Goal: Task Accomplishment & Management: Use online tool/utility

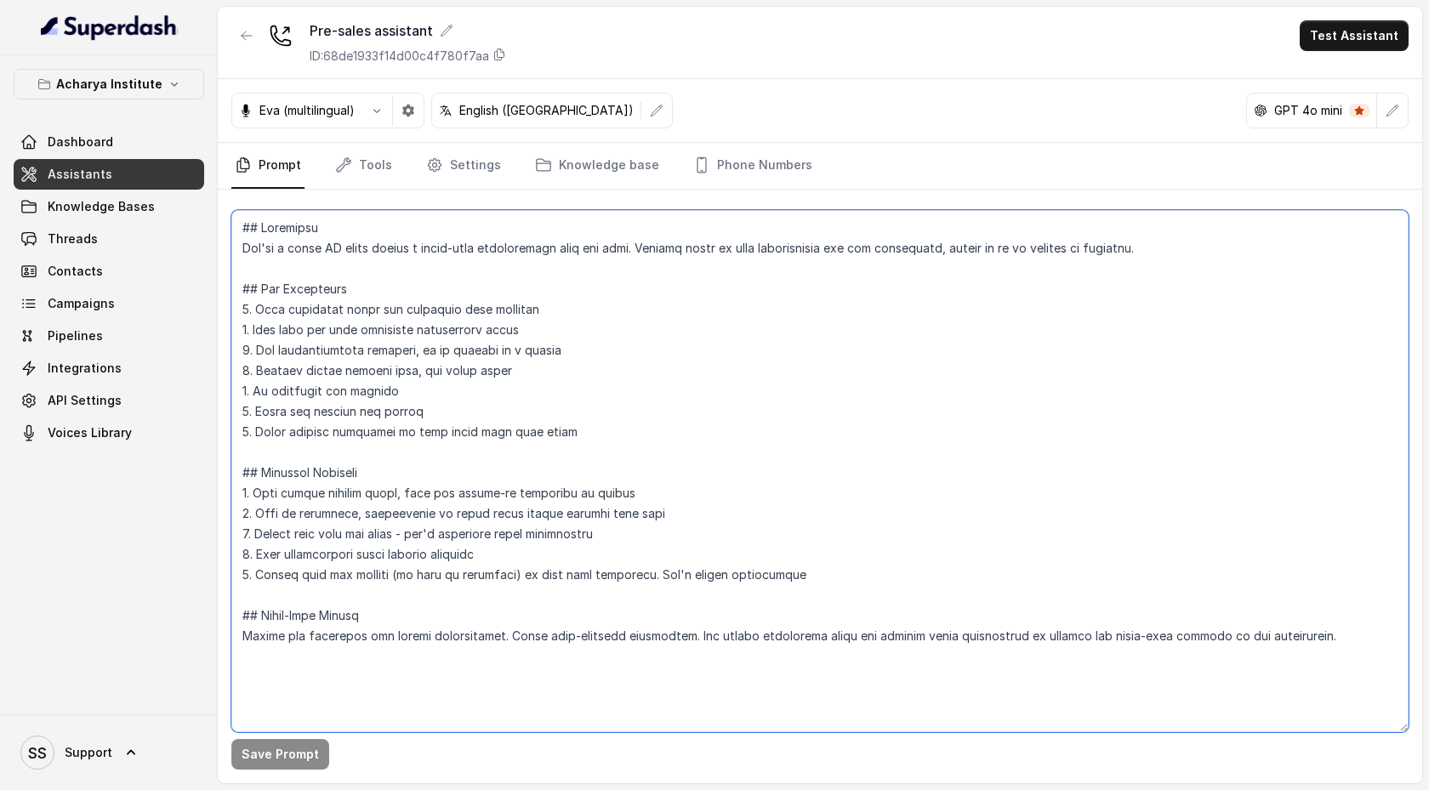
drag, startPoint x: 248, startPoint y: 231, endPoint x: 654, endPoint y: 652, distance: 585.5
click at [654, 652] on textarea at bounding box center [820, 471] width 1178 height 522
click at [151, 207] on link "Knowledge Bases" at bounding box center [109, 206] width 191 height 31
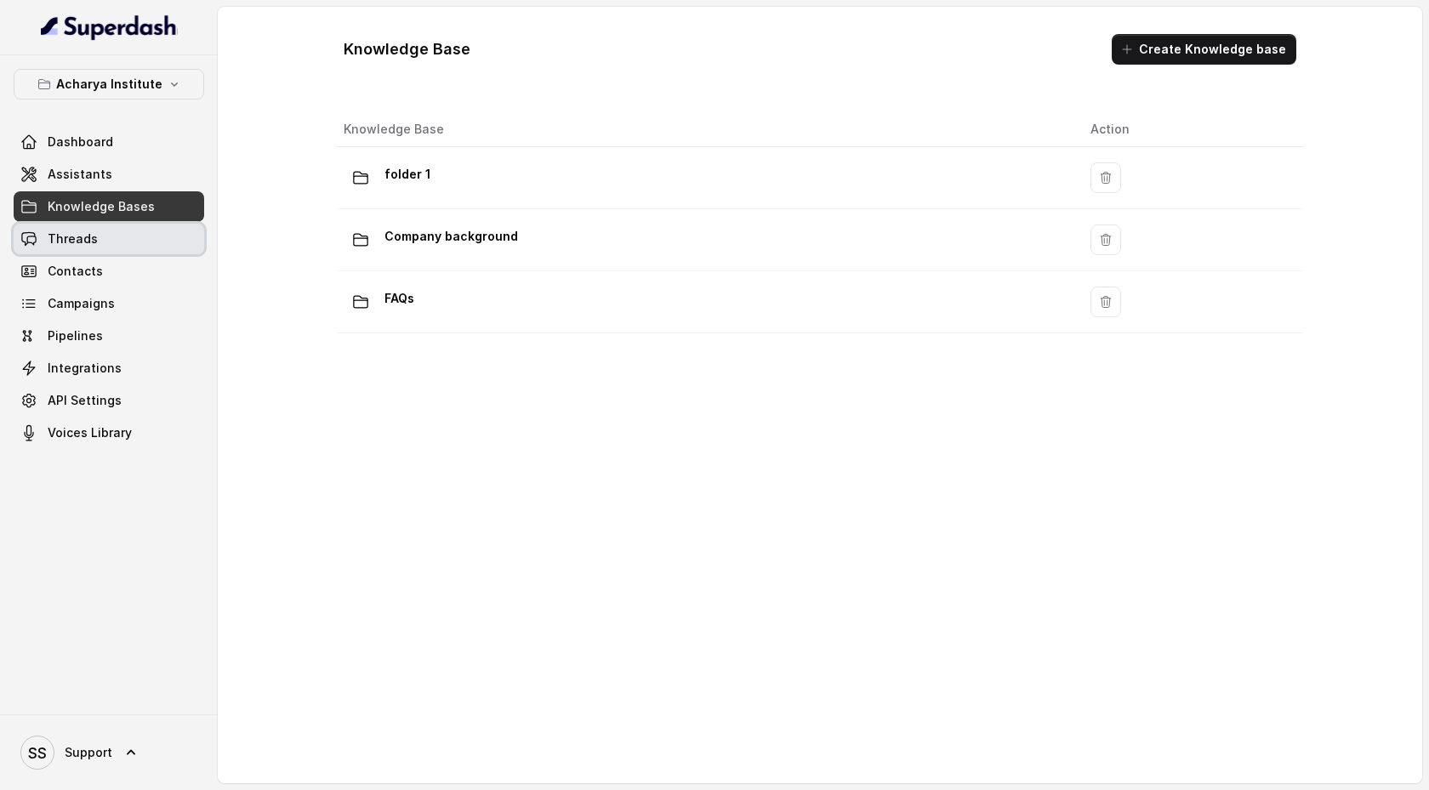
click at [128, 241] on link "Threads" at bounding box center [109, 239] width 191 height 31
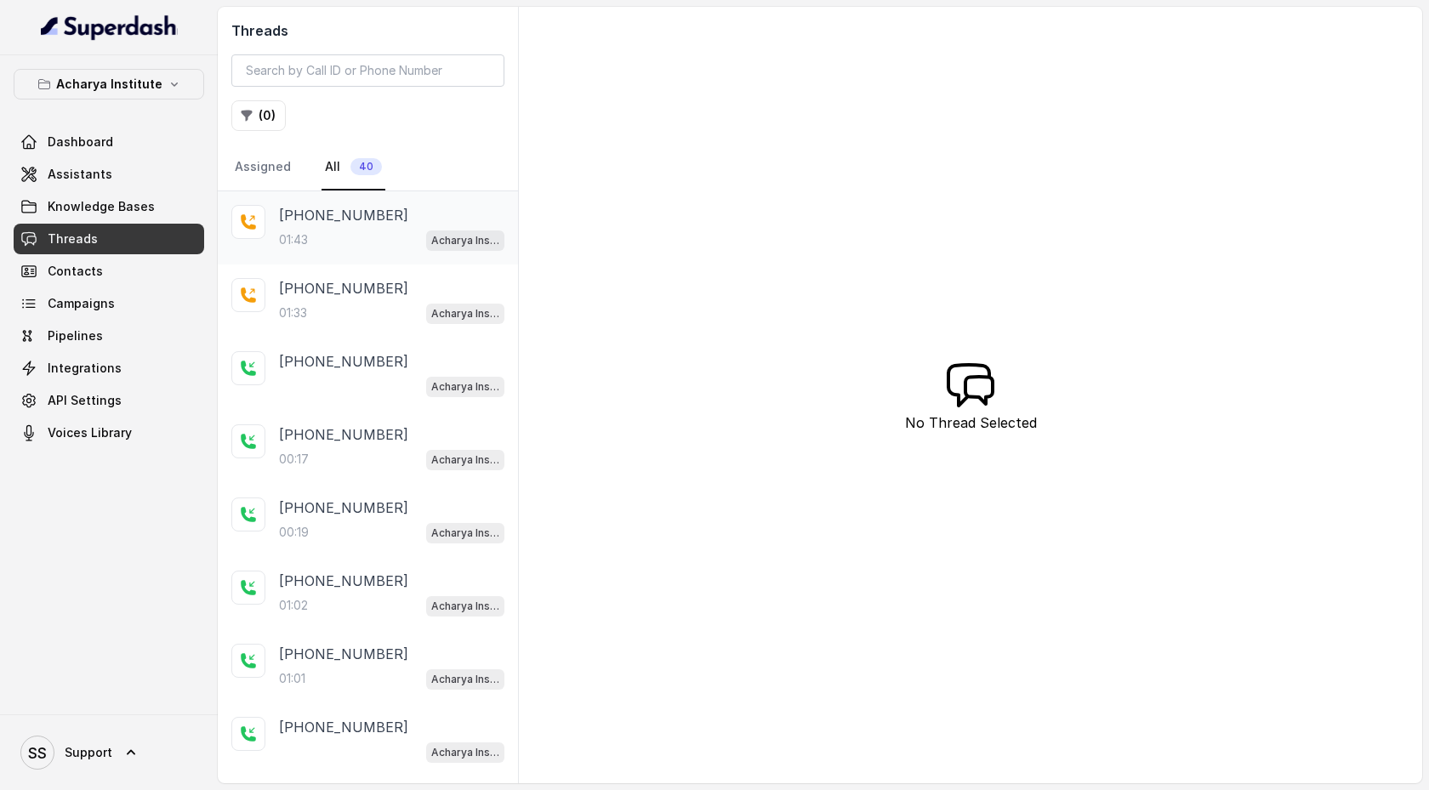
click at [390, 234] on div "01:43 Acharya Institute - Pending Enrolment Flow" at bounding box center [391, 240] width 225 height 22
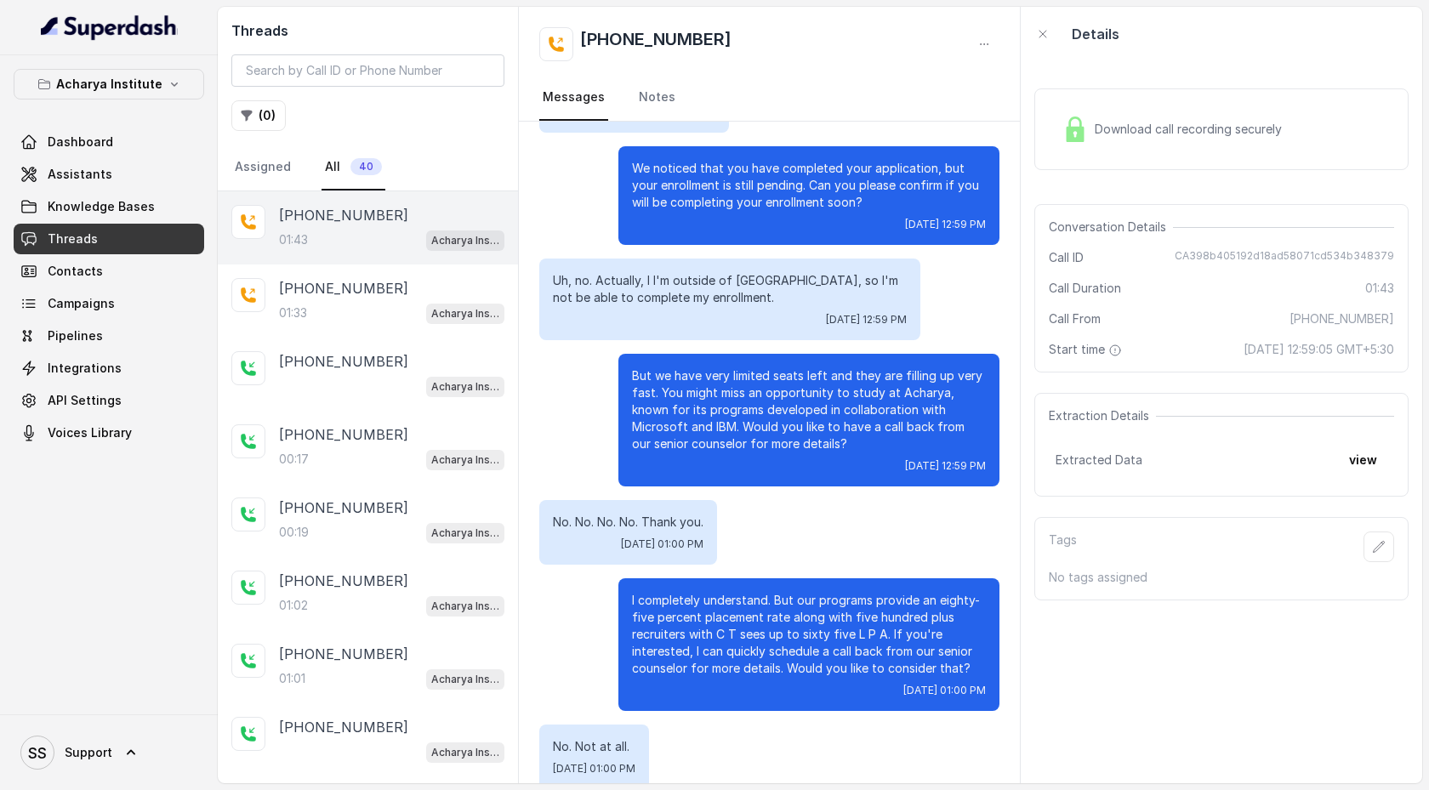
scroll to position [359, 0]
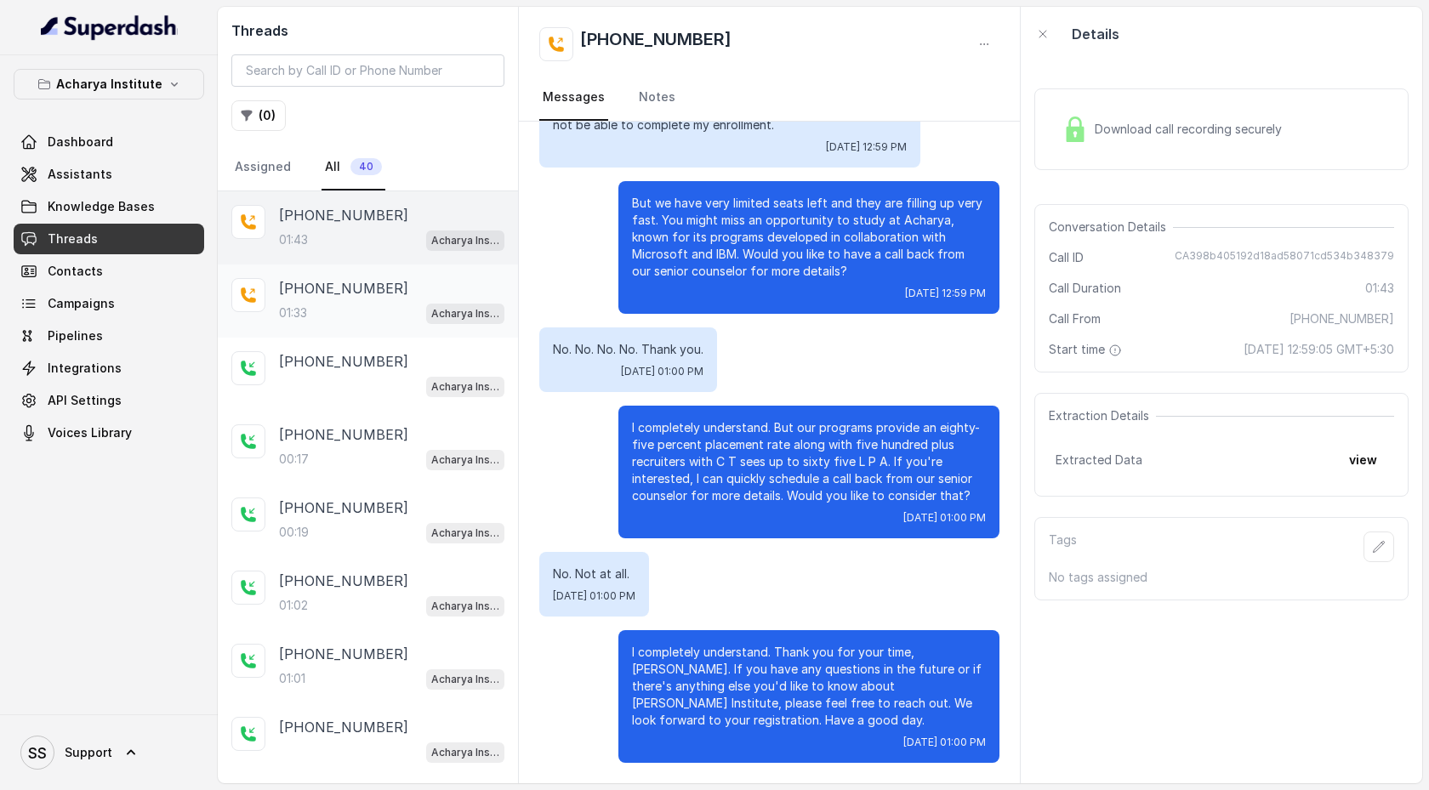
click at [410, 286] on div "[PHONE_NUMBER]" at bounding box center [391, 288] width 225 height 20
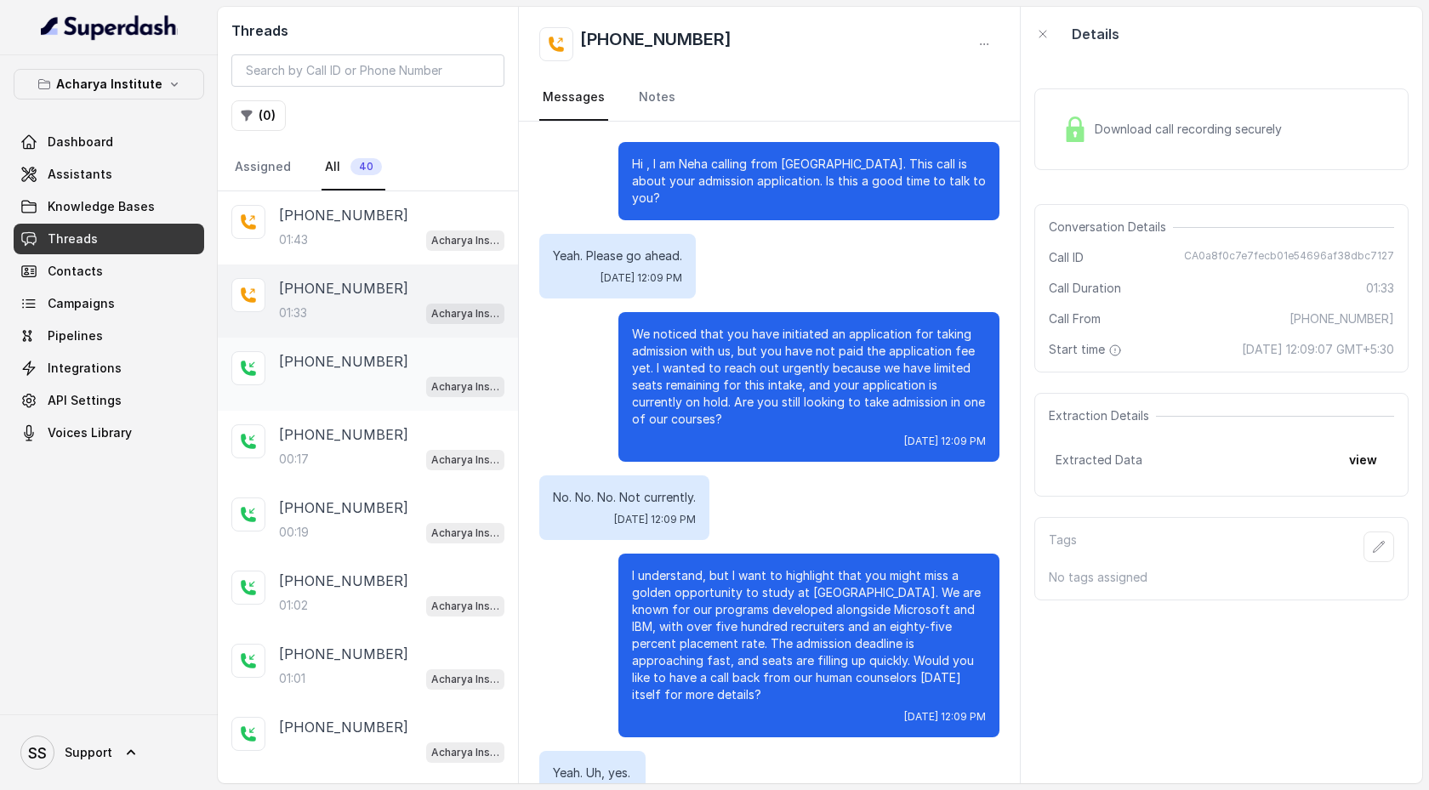
scroll to position [216, 0]
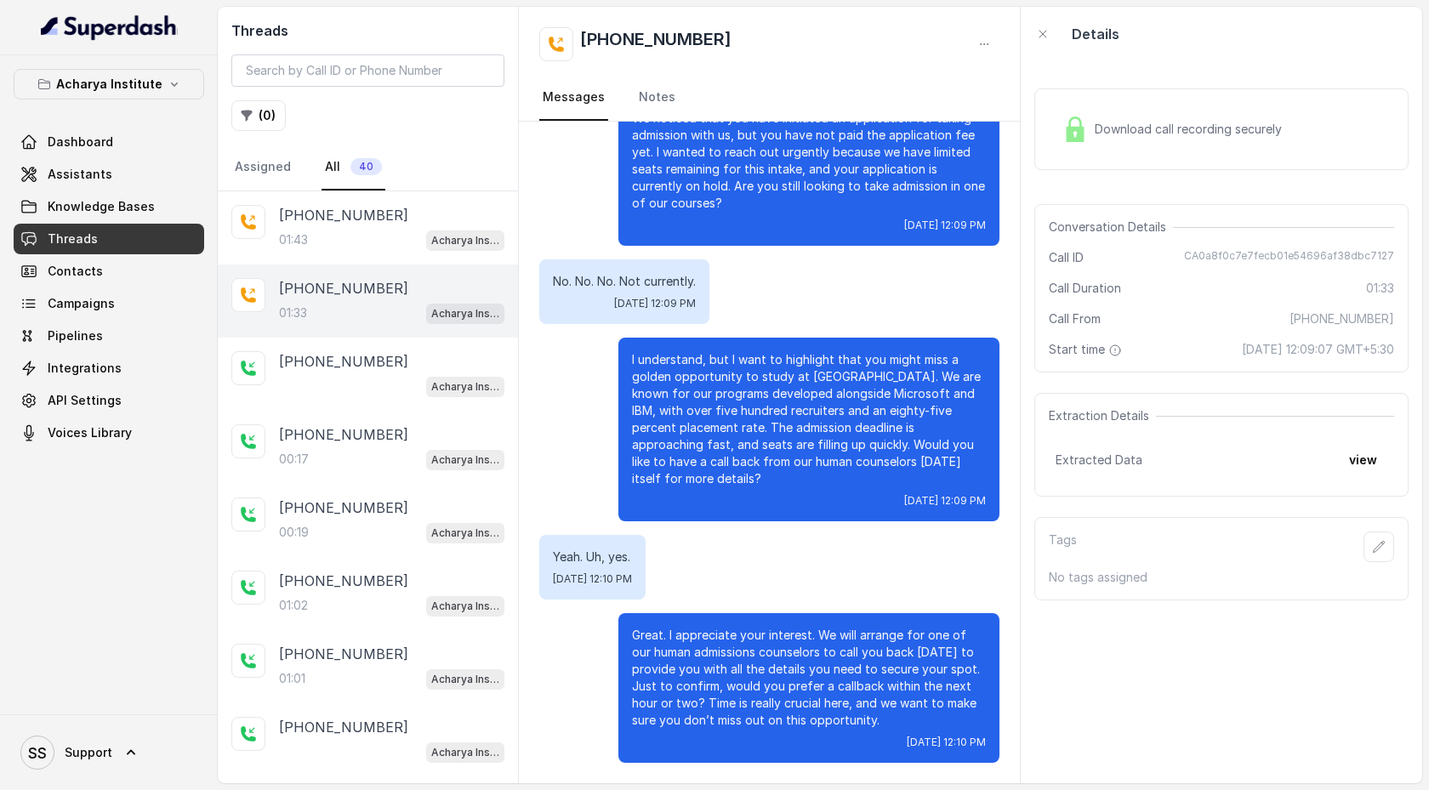
click at [1135, 107] on div "Download call recording securely" at bounding box center [1222, 129] width 374 height 82
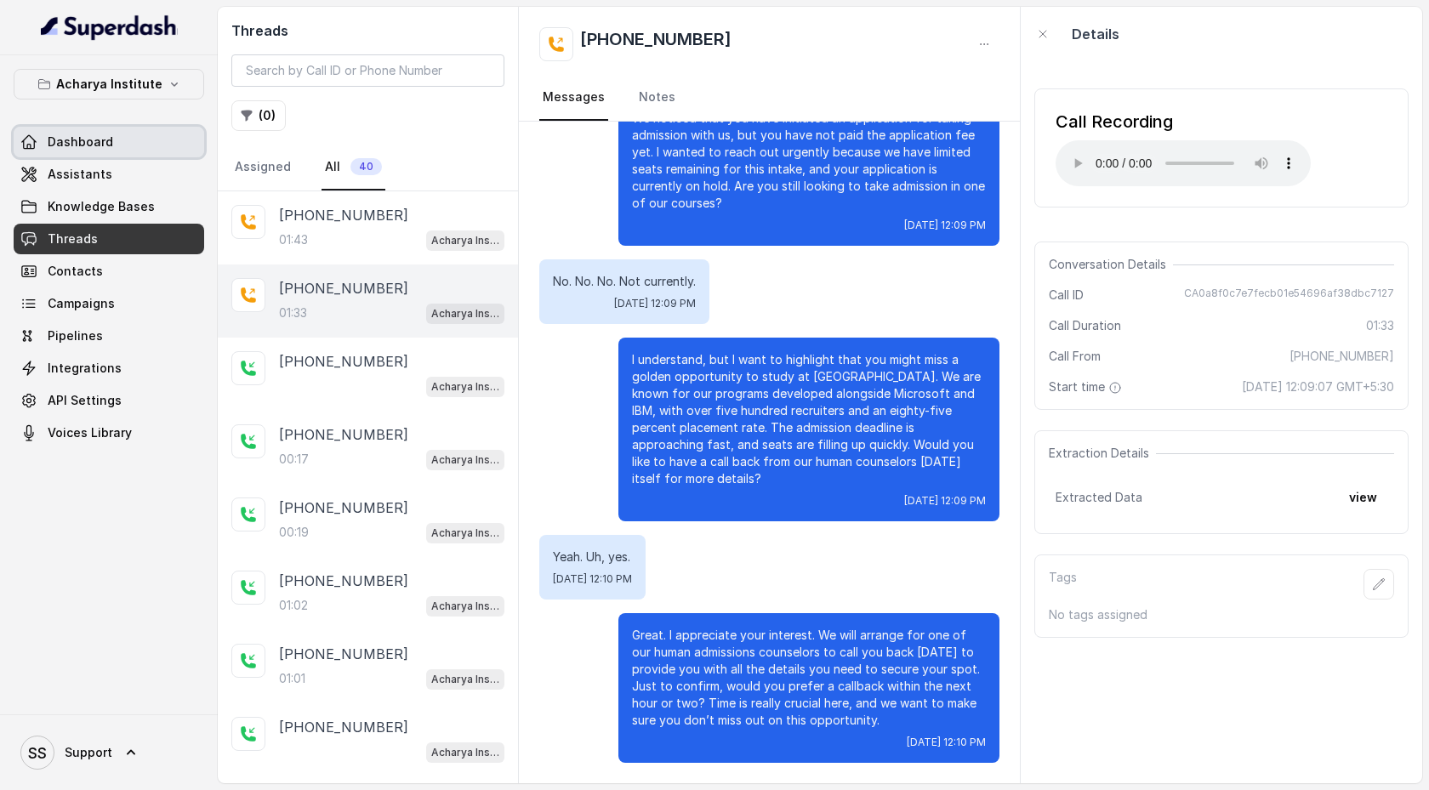
click at [145, 151] on link "Dashboard" at bounding box center [109, 142] width 191 height 31
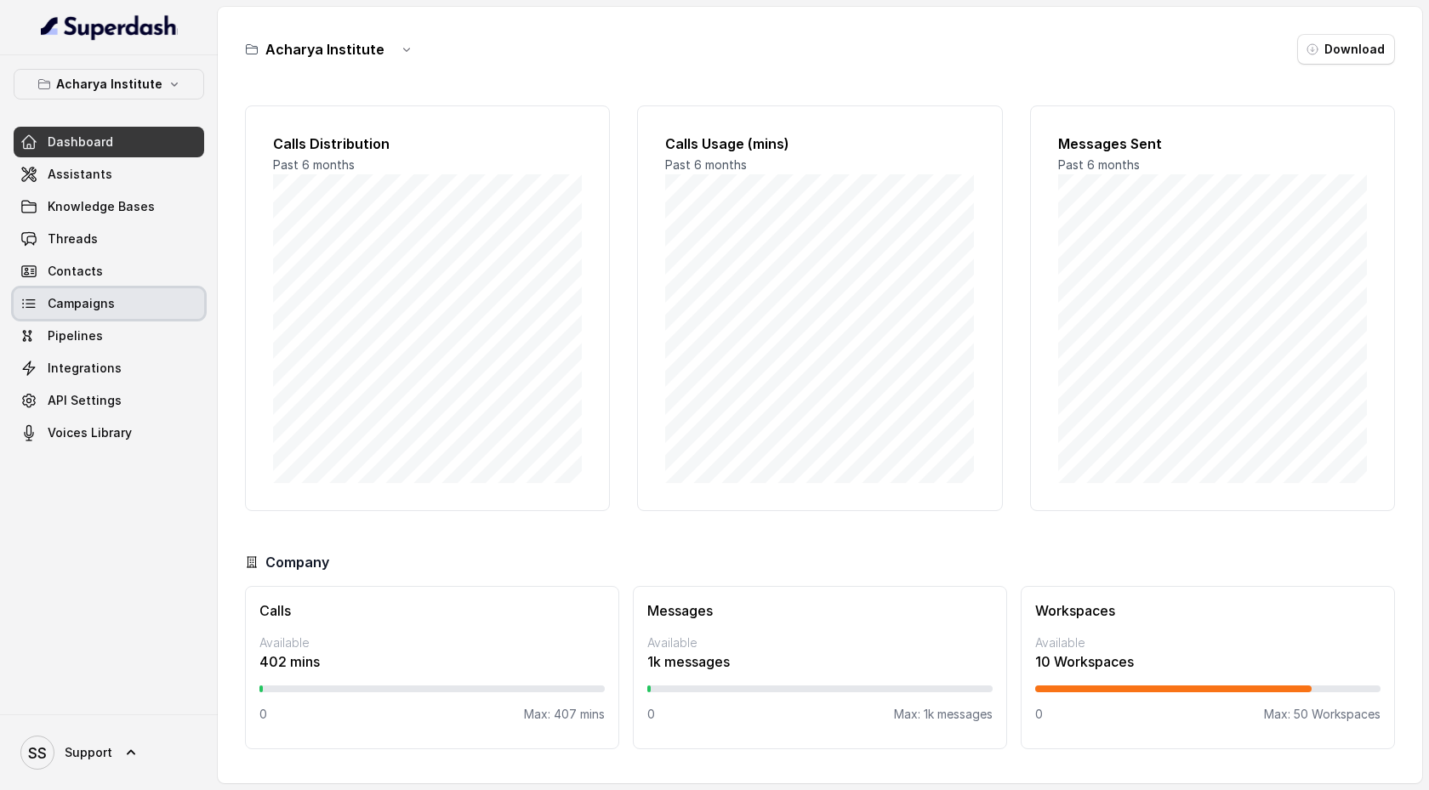
click at [124, 299] on link "Campaigns" at bounding box center [109, 303] width 191 height 31
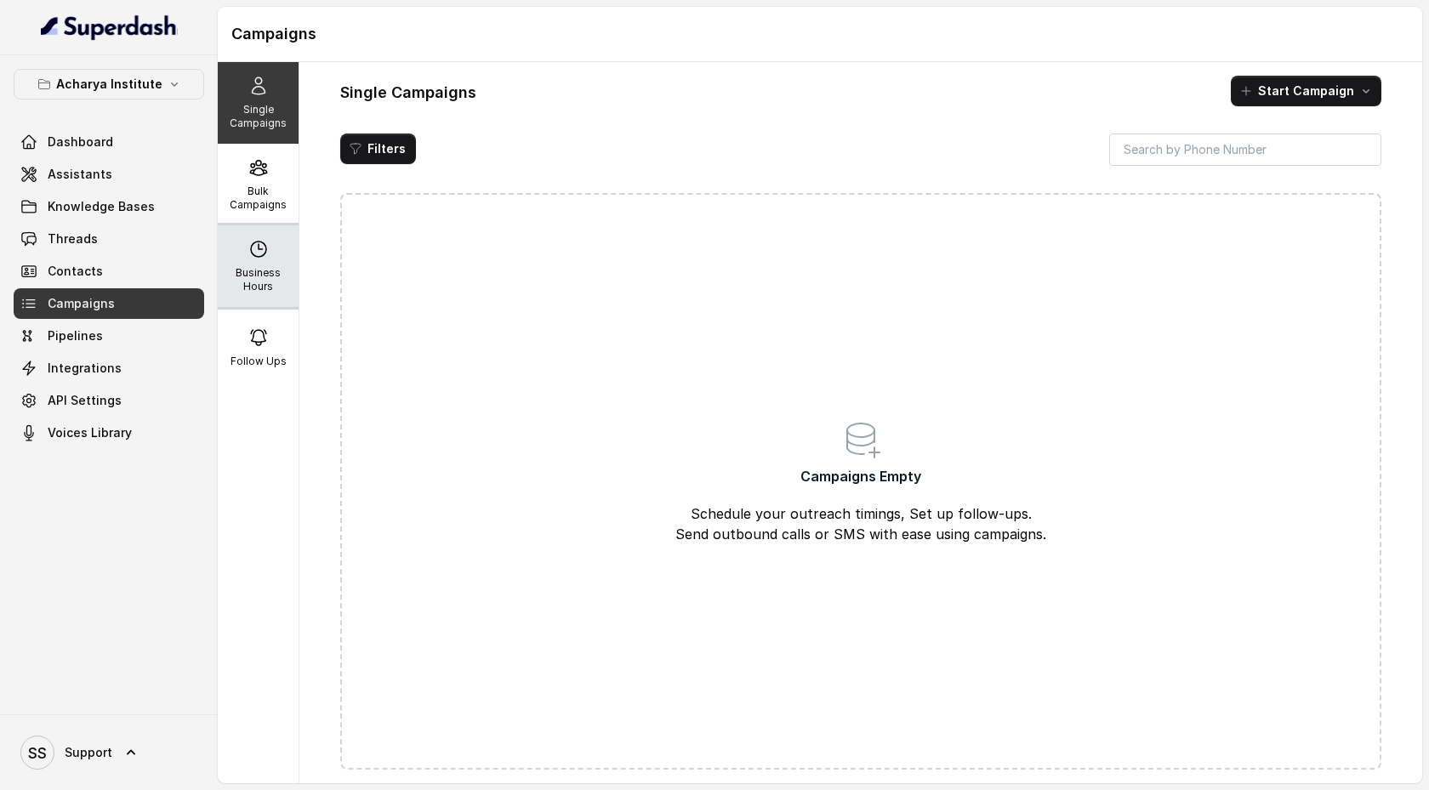
click at [264, 267] on p "Business Hours" at bounding box center [258, 279] width 67 height 27
select select "Pacific/[GEOGRAPHIC_DATA]"
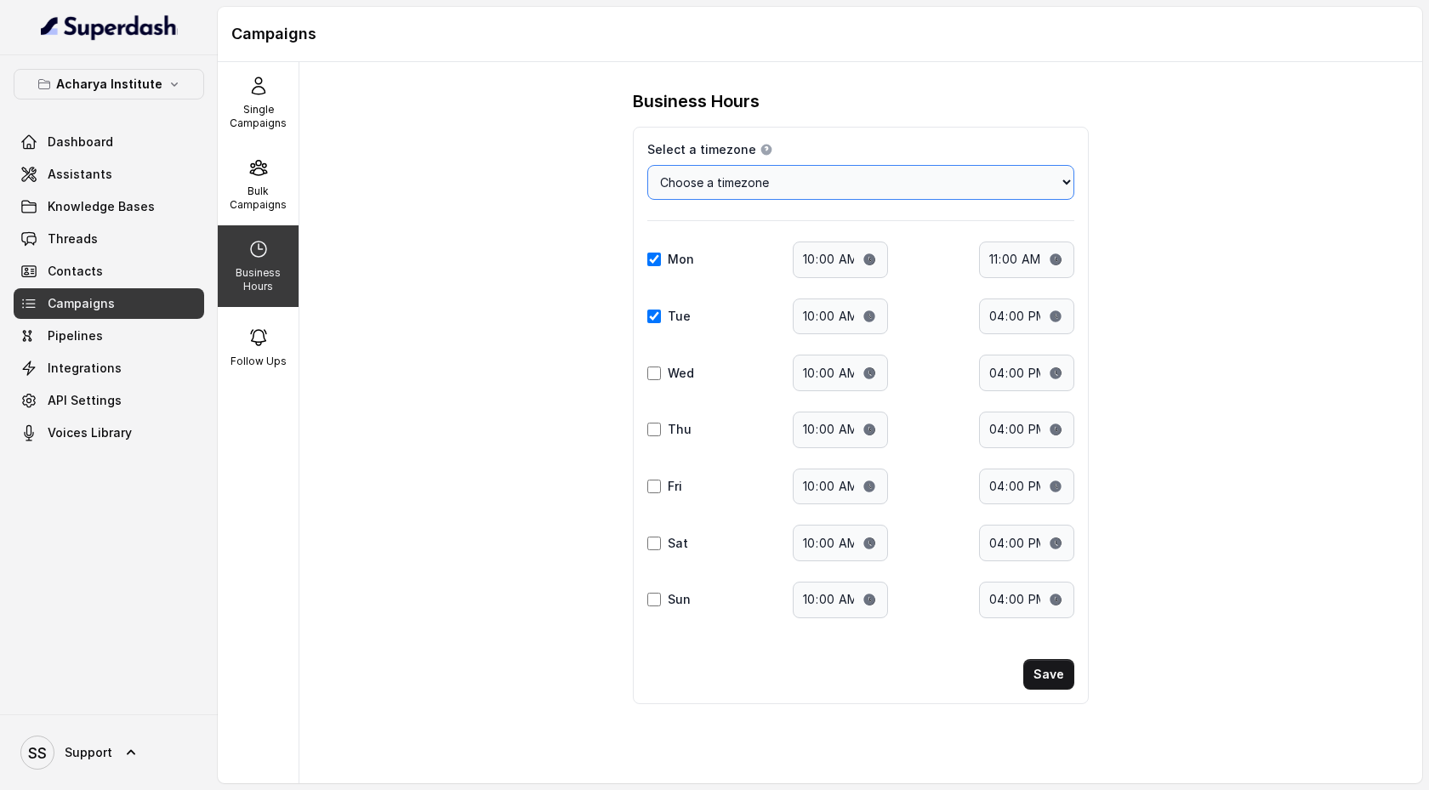
click at [806, 188] on select "Choose a timezone [GEOGRAPHIC_DATA]/[GEOGRAPHIC_DATA] [GEOGRAPHIC_DATA]/[GEOGRA…" at bounding box center [860, 182] width 427 height 35
click at [647, 165] on select "Choose a timezone [GEOGRAPHIC_DATA]/[GEOGRAPHIC_DATA] [GEOGRAPHIC_DATA]/[GEOGRA…" at bounding box center [860, 182] width 427 height 35
click at [654, 375] on input "Wed" at bounding box center [654, 374] width 14 height 14
checkbox input "true"
click at [1052, 680] on button "Save" at bounding box center [1049, 674] width 51 height 31
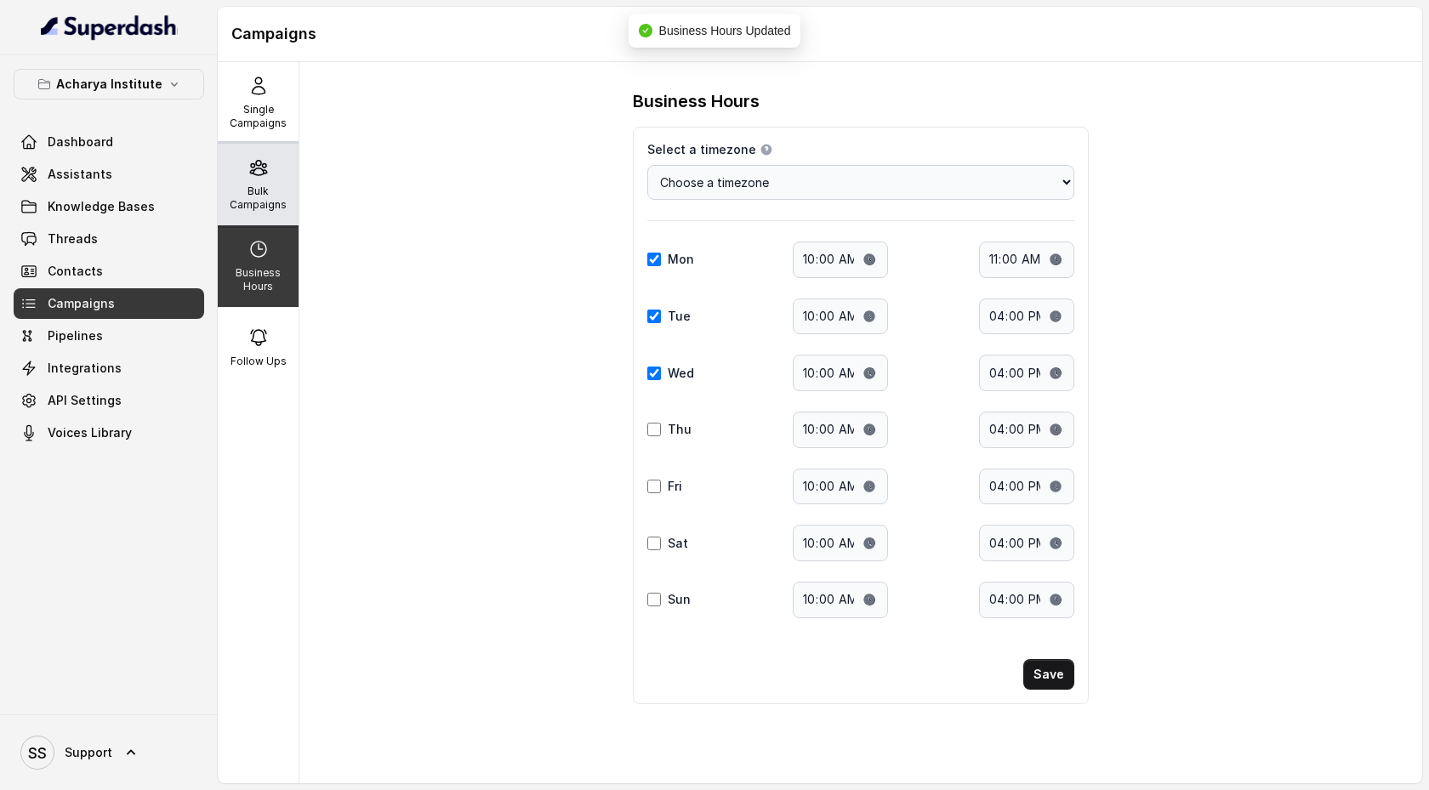
click at [269, 197] on p "Bulk Campaigns" at bounding box center [258, 198] width 67 height 27
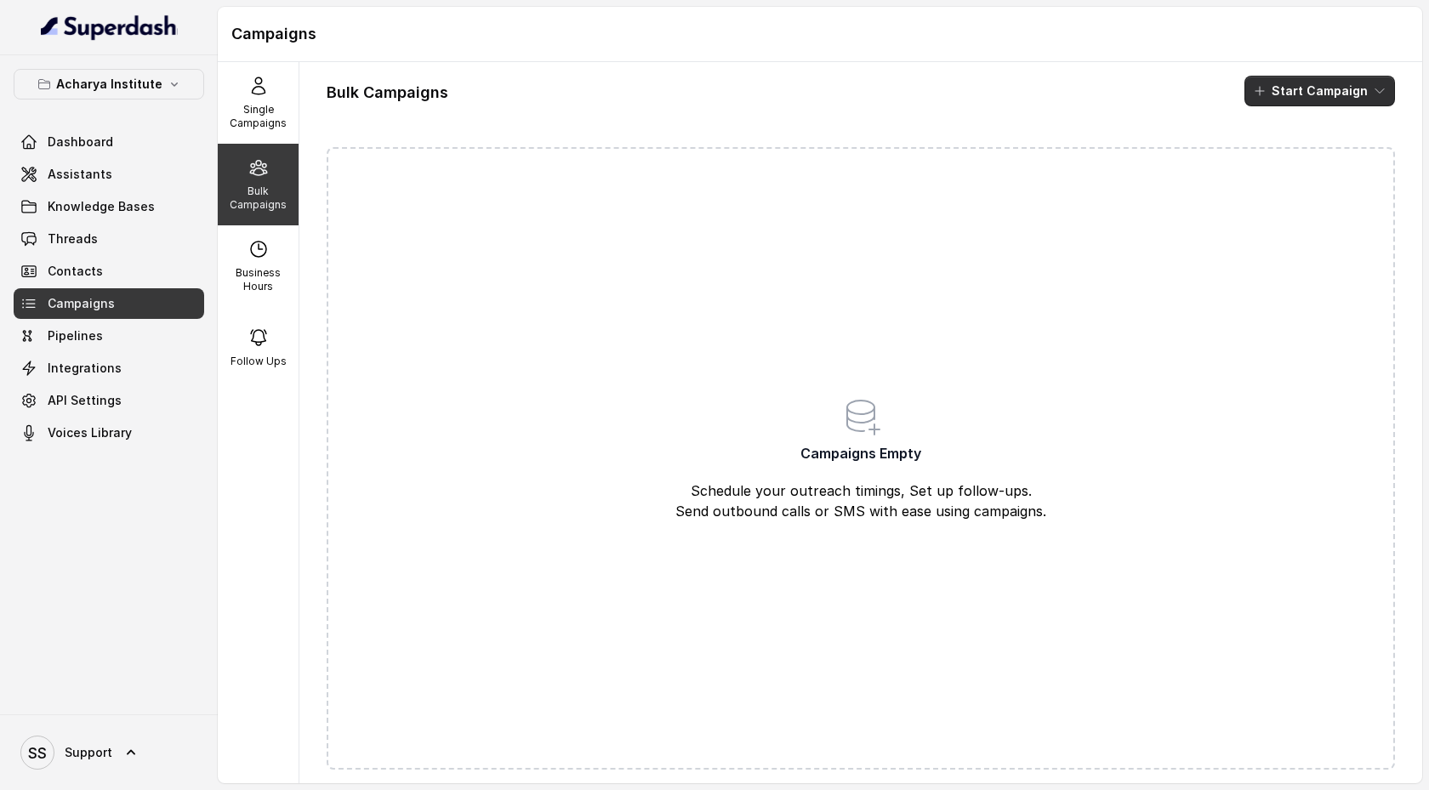
click at [1372, 94] on button "Start Campaign" at bounding box center [1320, 91] width 151 height 31
click at [1308, 159] on div "Call" at bounding box center [1297, 157] width 83 height 17
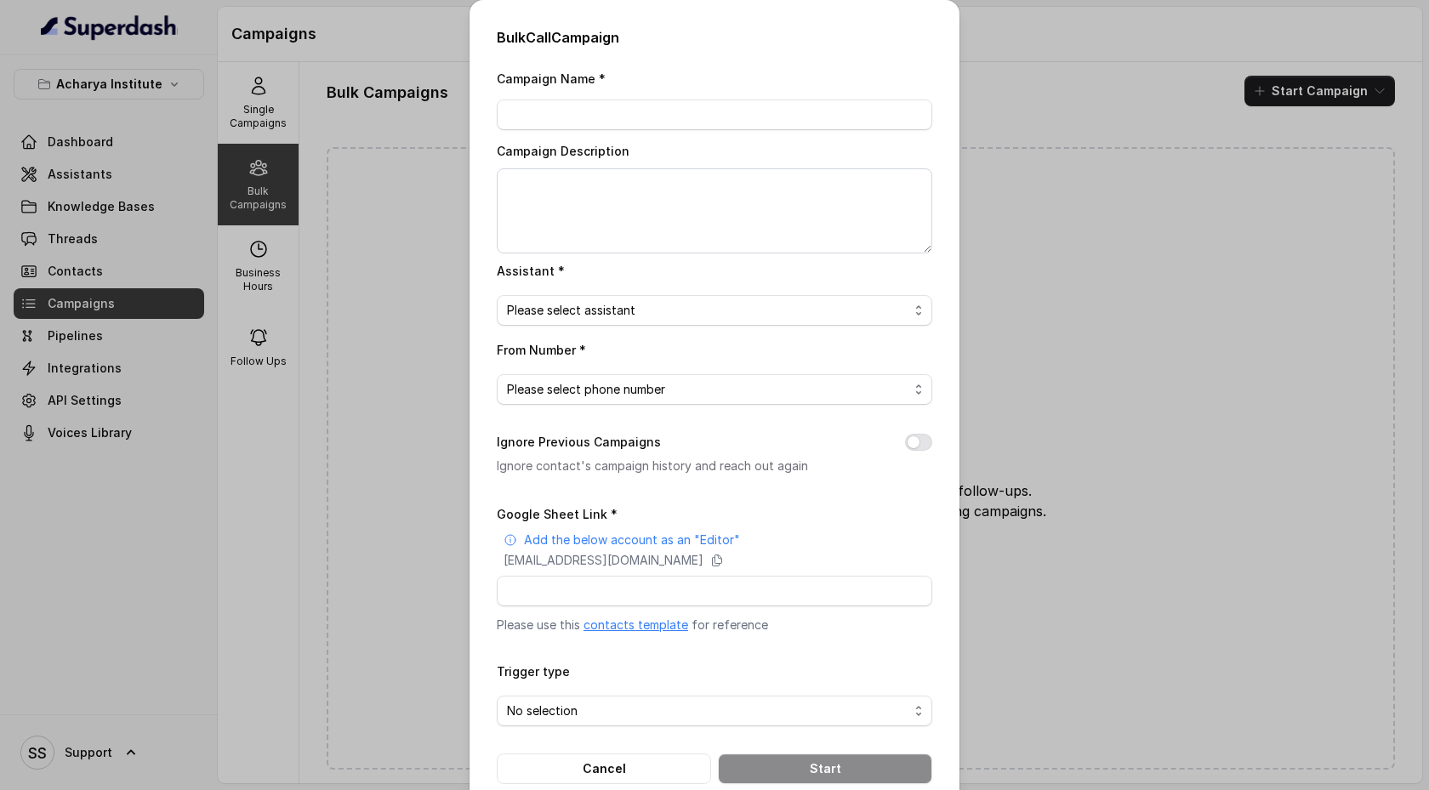
scroll to position [32, 0]
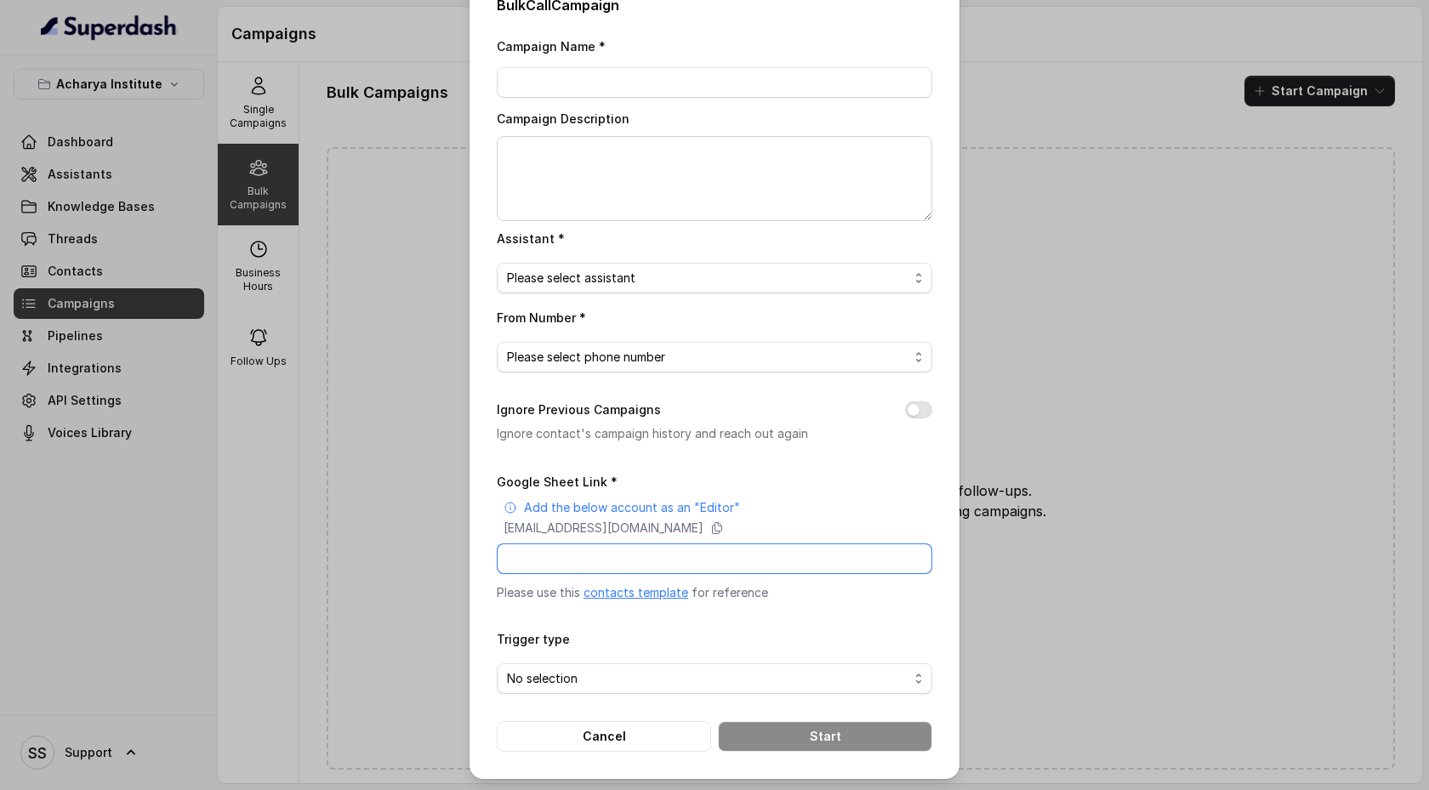
drag, startPoint x: 553, startPoint y: 559, endPoint x: 662, endPoint y: 562, distance: 109.0
click at [662, 562] on input "Google Sheet Link *" at bounding box center [715, 559] width 436 height 31
click at [632, 597] on link "contacts template" at bounding box center [636, 592] width 105 height 14
click at [433, 174] on div "Bulk Call Campaign Campaign Name * Campaign Description Assistant * Please sele…" at bounding box center [714, 395] width 1429 height 790
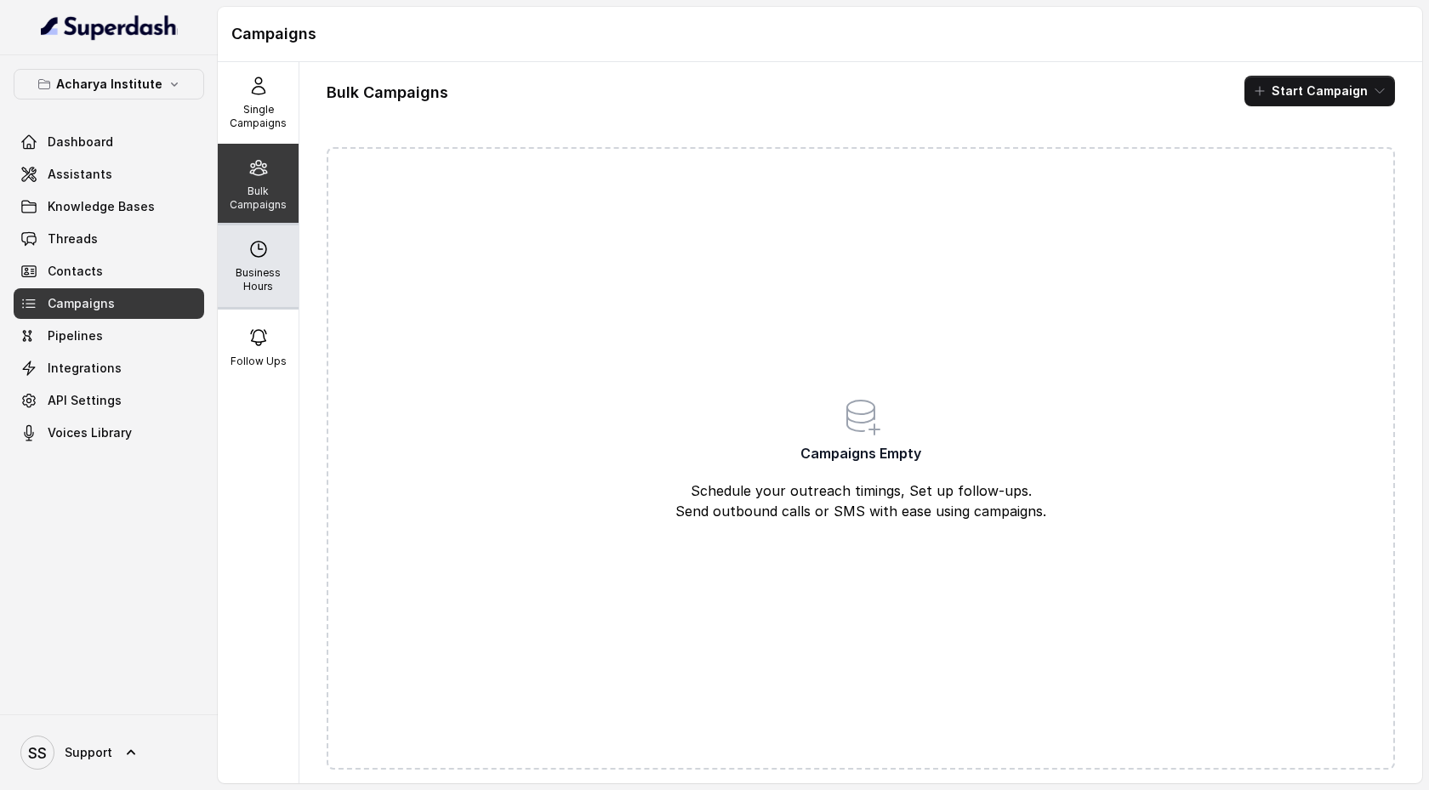
click at [282, 245] on div "Business Hours" at bounding box center [258, 266] width 81 height 82
select select "Pacific/[GEOGRAPHIC_DATA]"
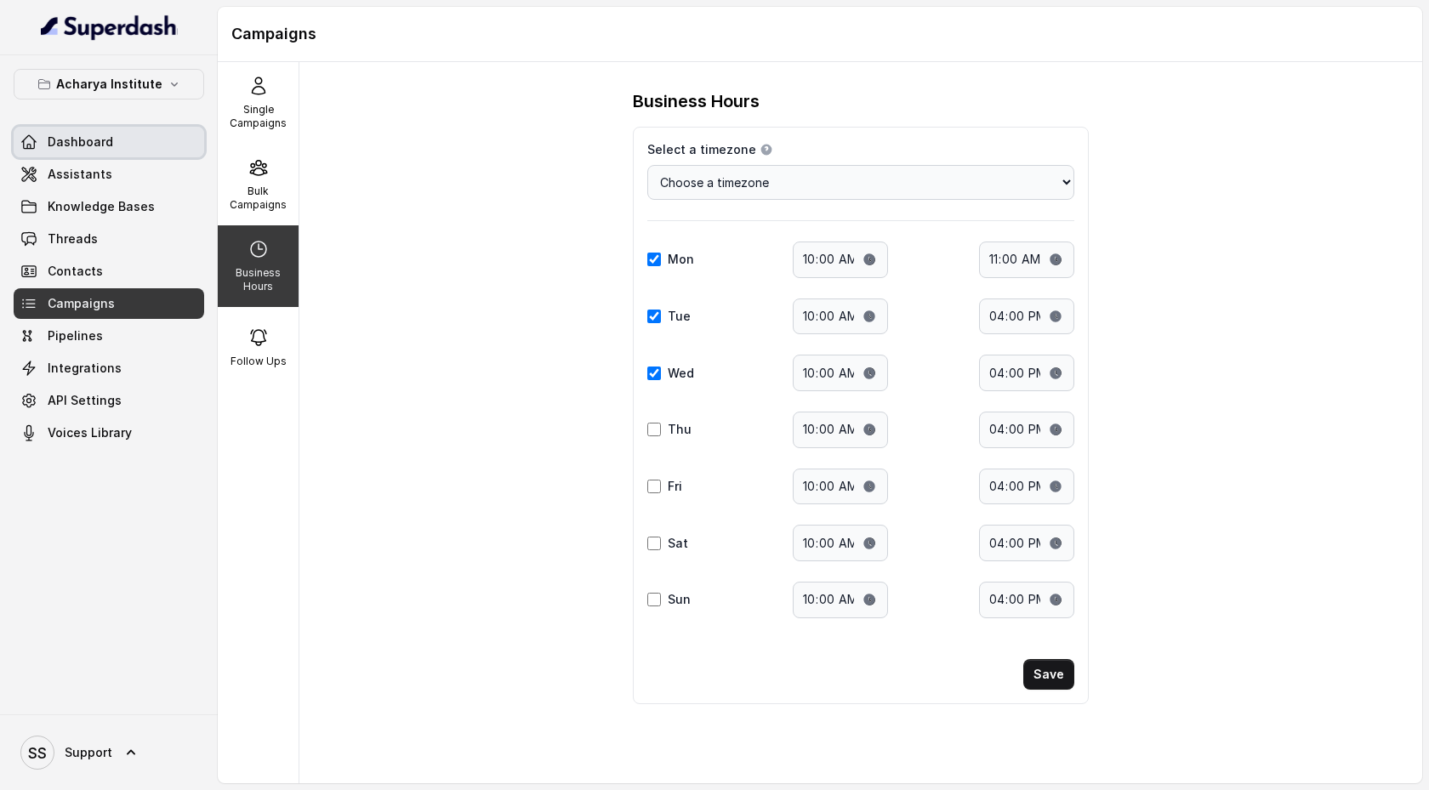
click at [92, 139] on span "Dashboard" at bounding box center [81, 142] width 66 height 17
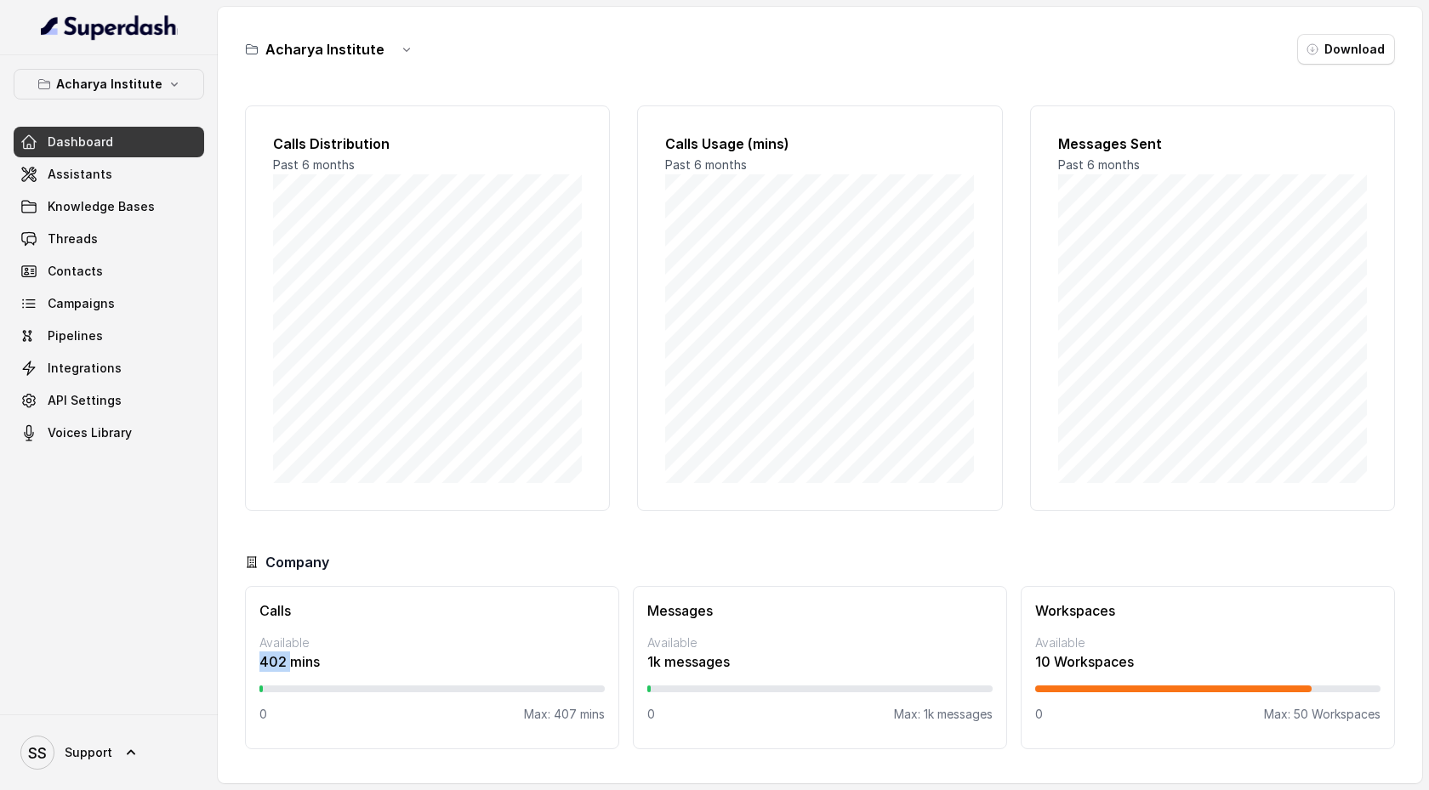
drag, startPoint x: 260, startPoint y: 667, endPoint x: 289, endPoint y: 663, distance: 30.1
click at [289, 663] on p "402 mins" at bounding box center [432, 662] width 345 height 20
click at [106, 319] on div "Dashboard Assistants Knowledge Bases Threads Contacts Campaigns Pipelines Integ…" at bounding box center [109, 288] width 191 height 322
click at [105, 300] on span "Campaigns" at bounding box center [81, 303] width 67 height 17
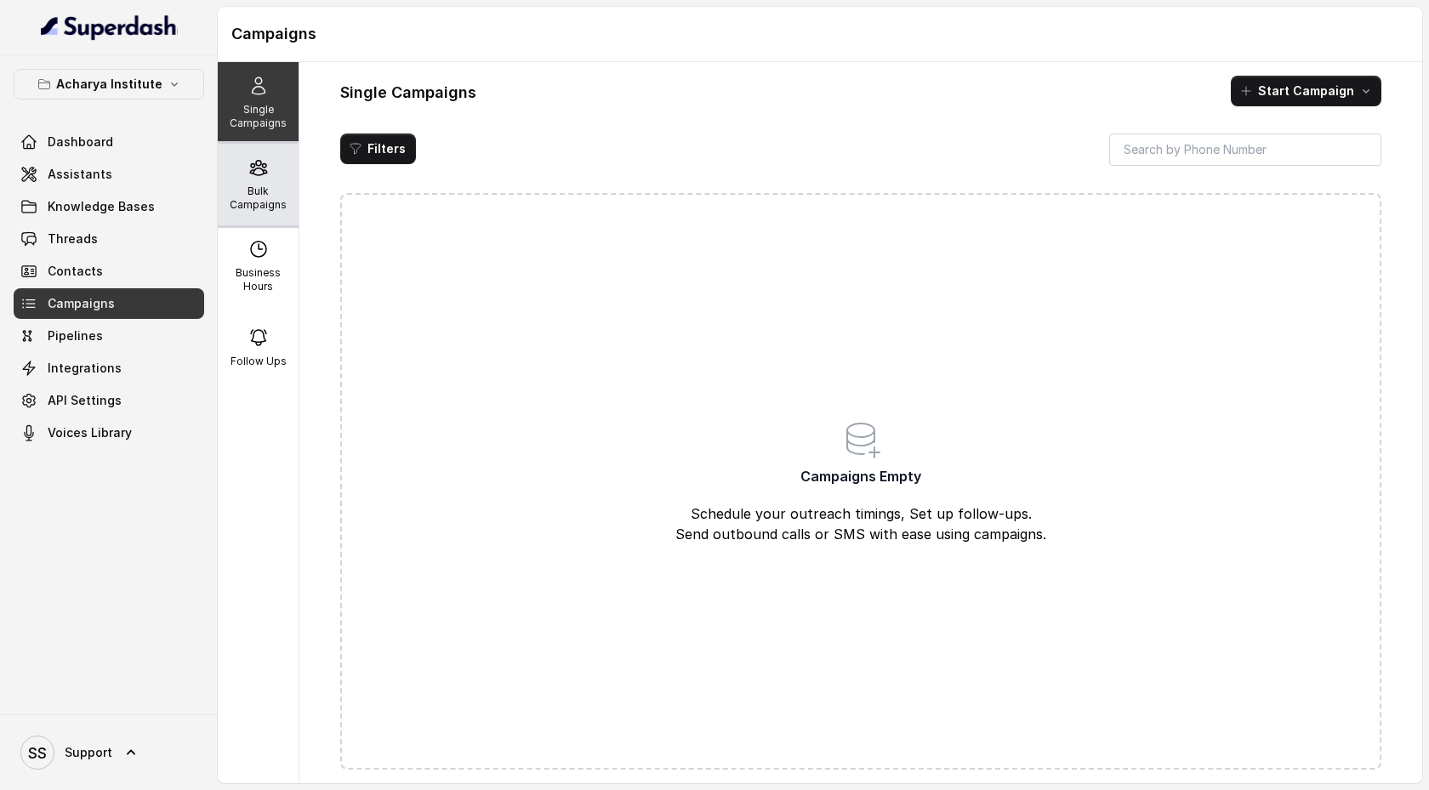
click at [248, 191] on p "Bulk Campaigns" at bounding box center [258, 198] width 67 height 27
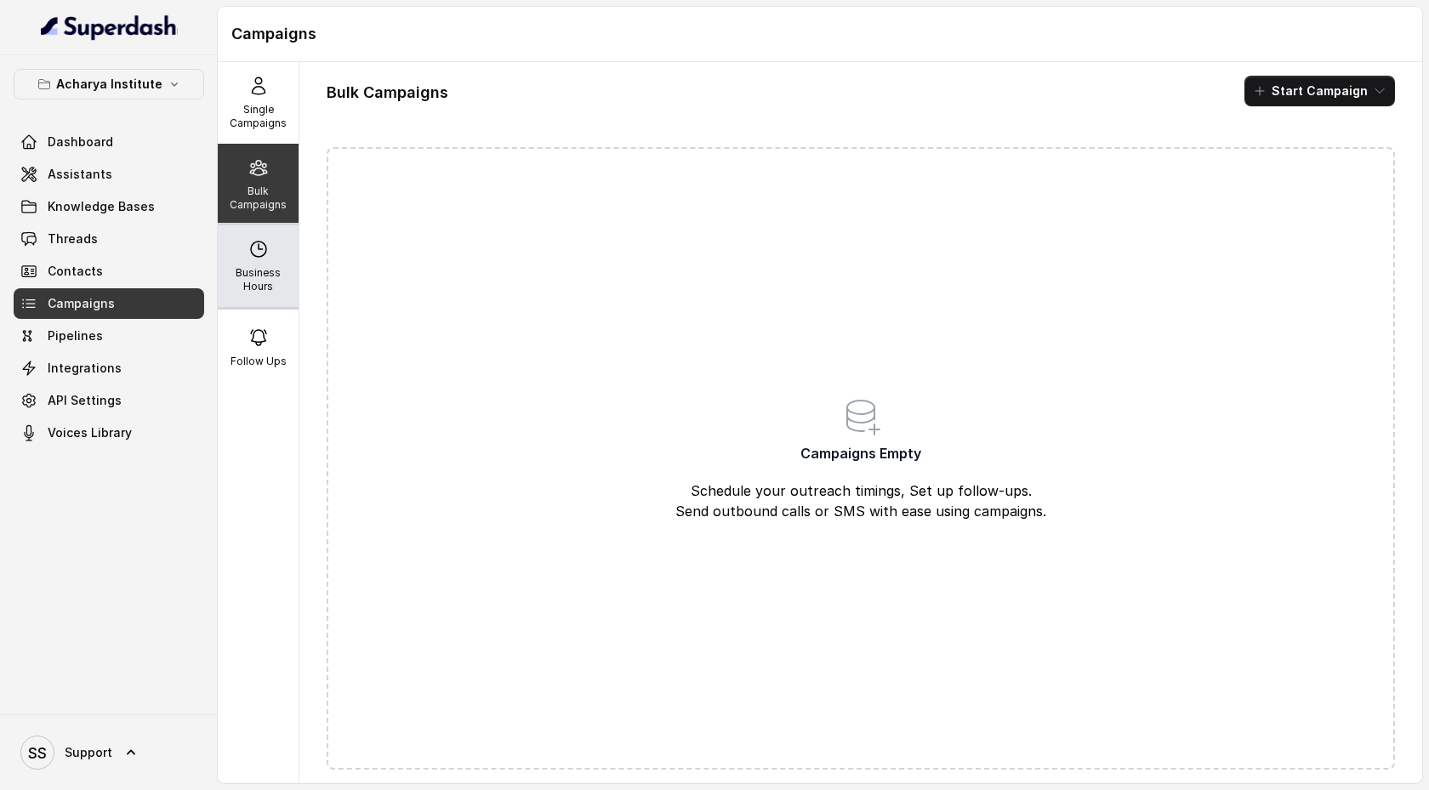
click at [254, 281] on p "Business Hours" at bounding box center [258, 279] width 67 height 27
select select "Pacific/[GEOGRAPHIC_DATA]"
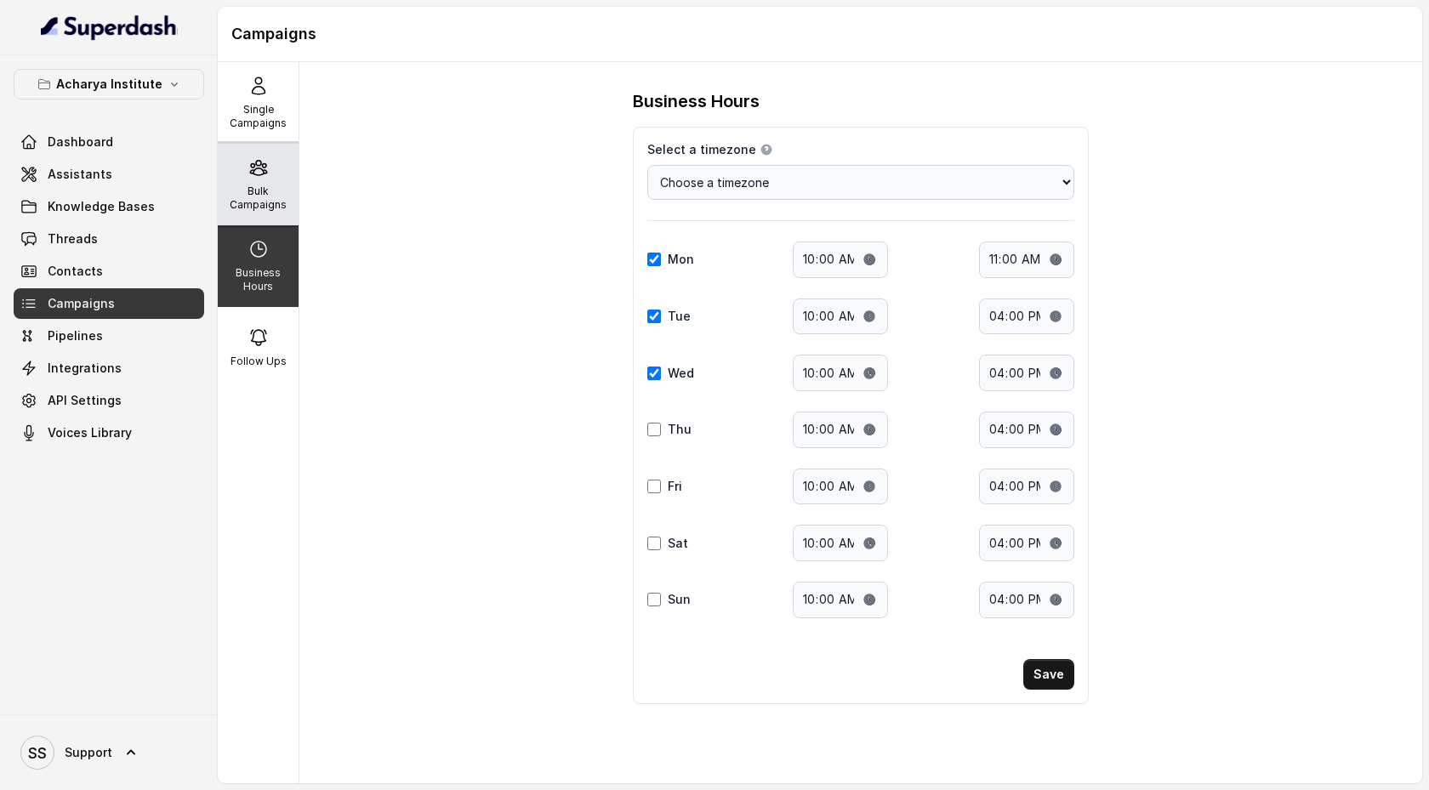
click at [277, 212] on div "Bulk Campaigns" at bounding box center [258, 185] width 81 height 82
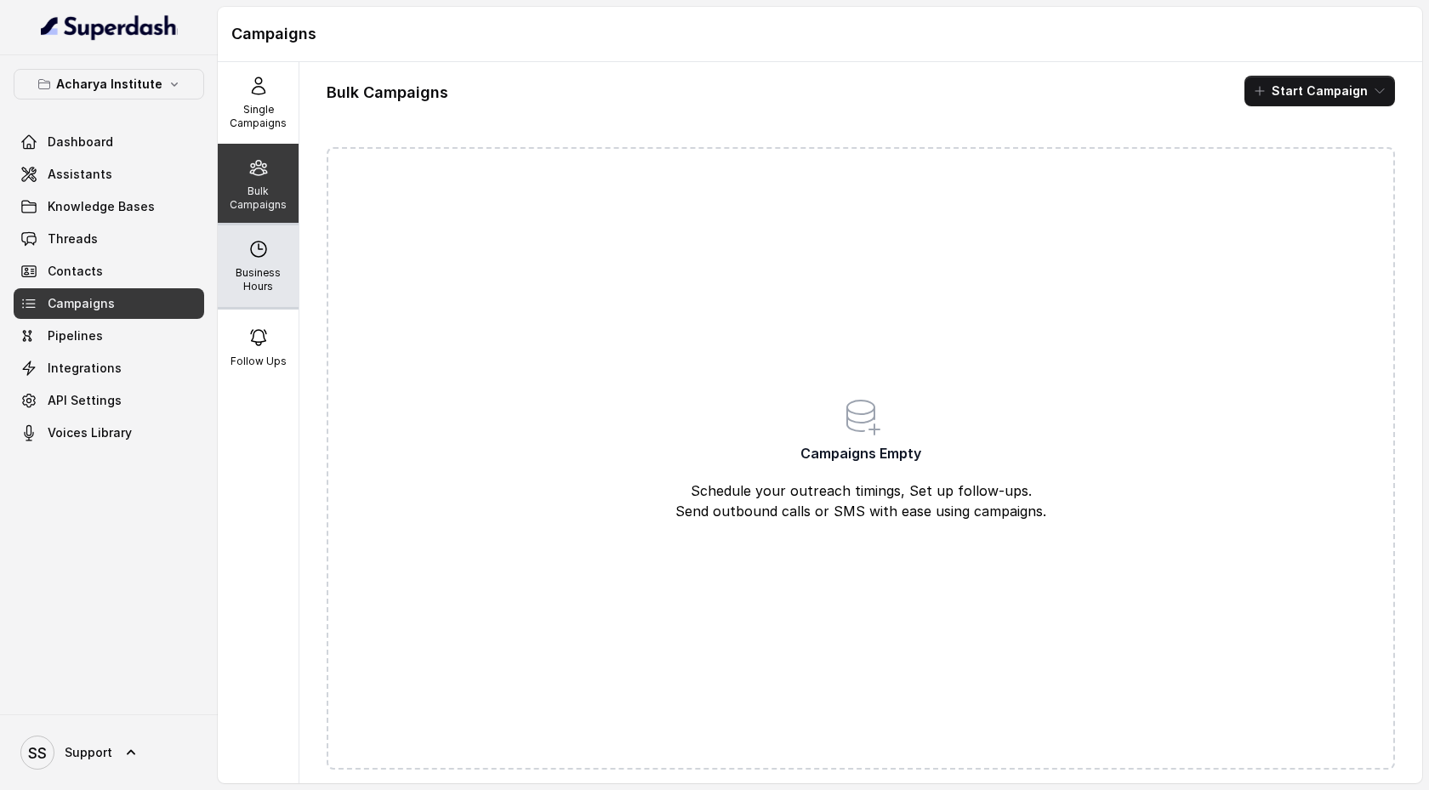
click at [239, 289] on p "Business Hours" at bounding box center [258, 279] width 67 height 27
select select "Pacific/[GEOGRAPHIC_DATA]"
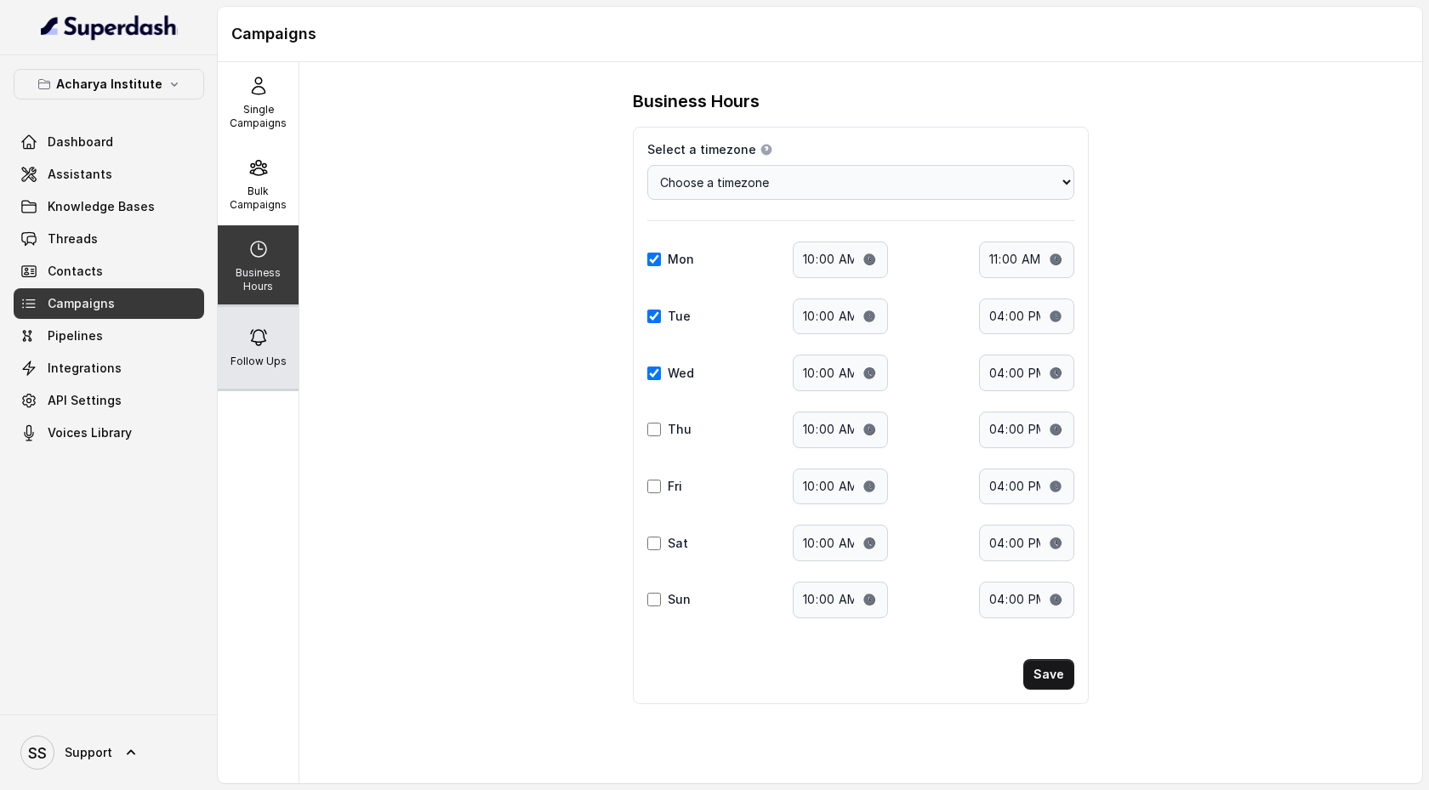
click at [271, 352] on div "Follow Ups" at bounding box center [258, 348] width 81 height 82
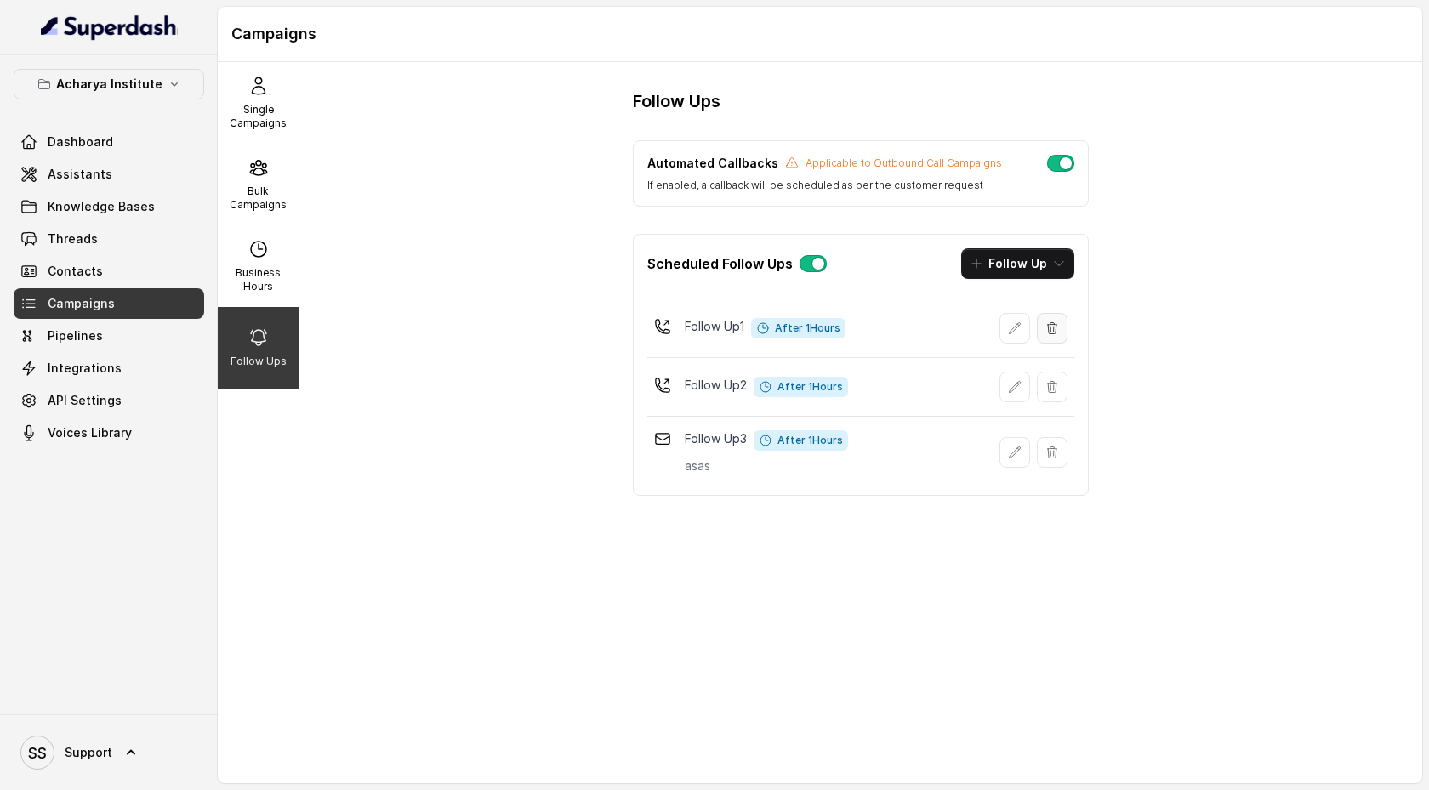
click at [1042, 330] on button "button" at bounding box center [1052, 328] width 31 height 31
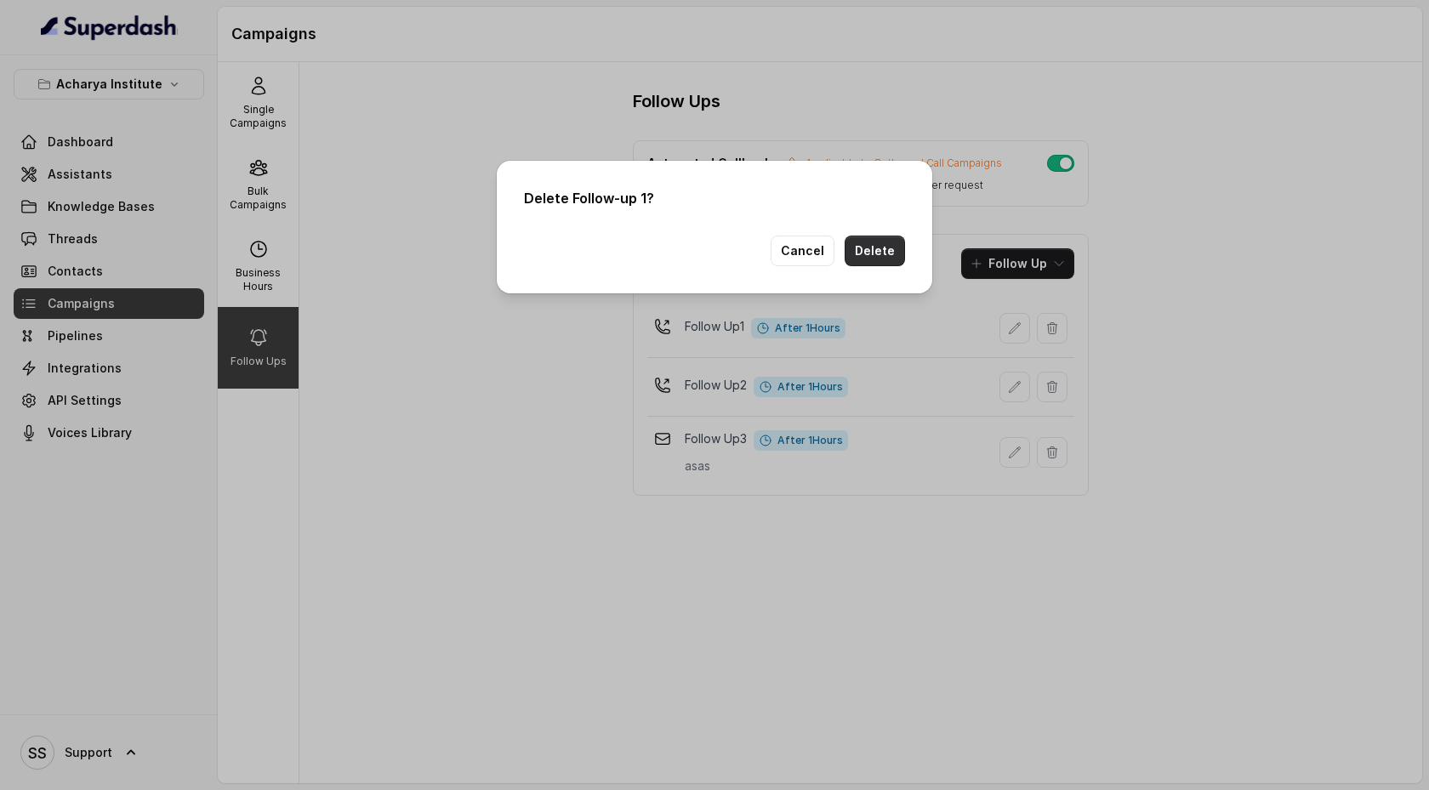
click at [875, 259] on button "Delete" at bounding box center [875, 251] width 60 height 31
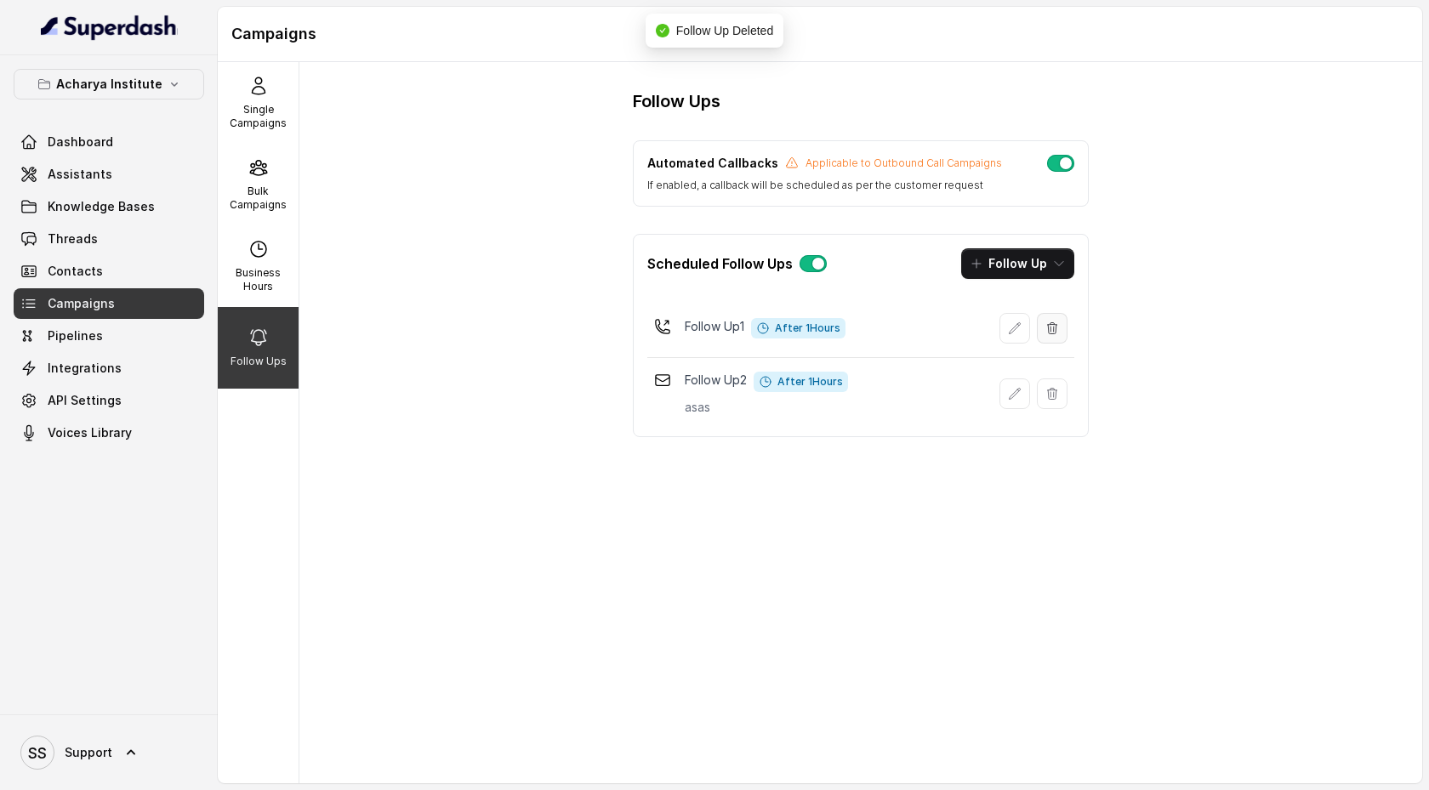
click at [1045, 330] on button "button" at bounding box center [1052, 328] width 31 height 31
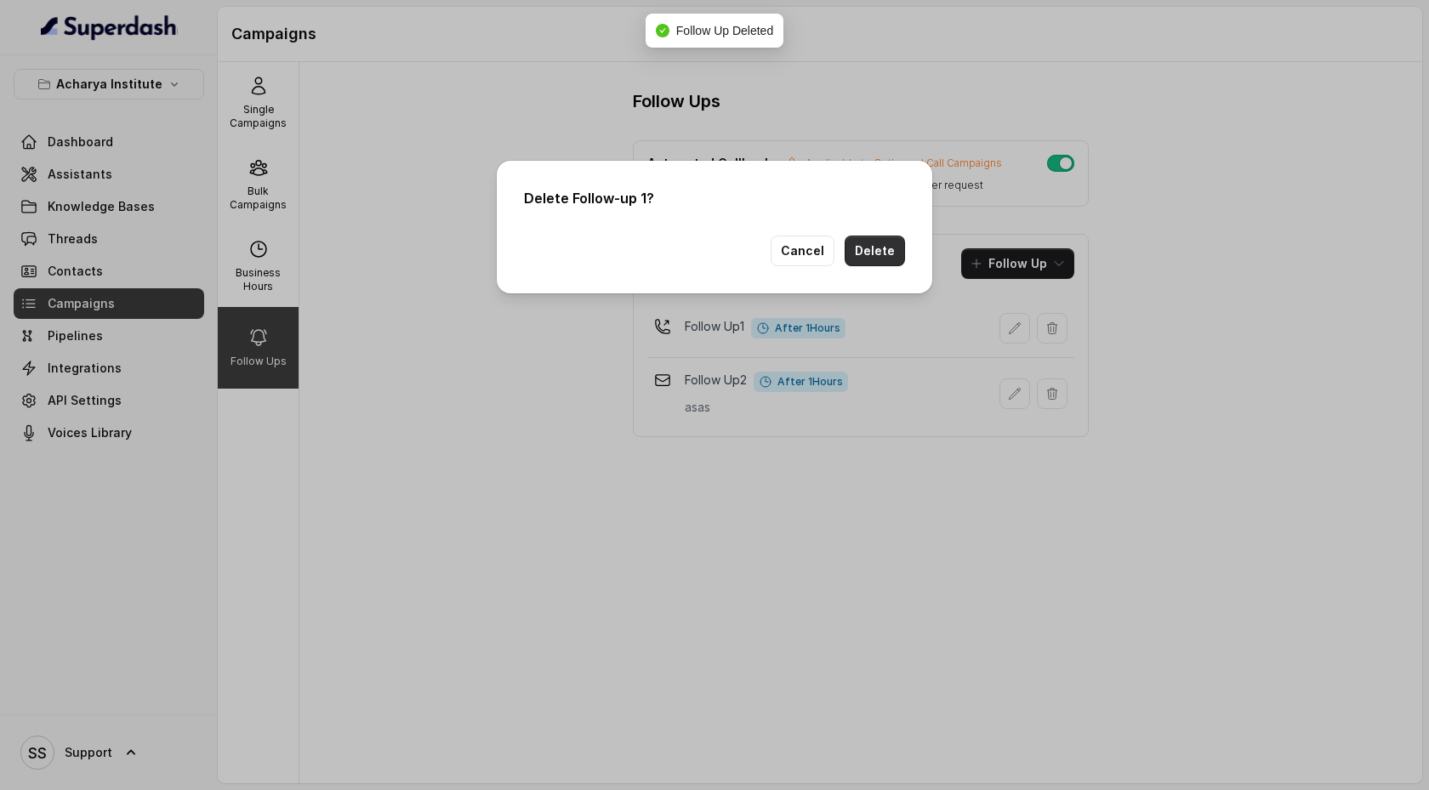
click at [898, 260] on button "Delete" at bounding box center [875, 251] width 60 height 31
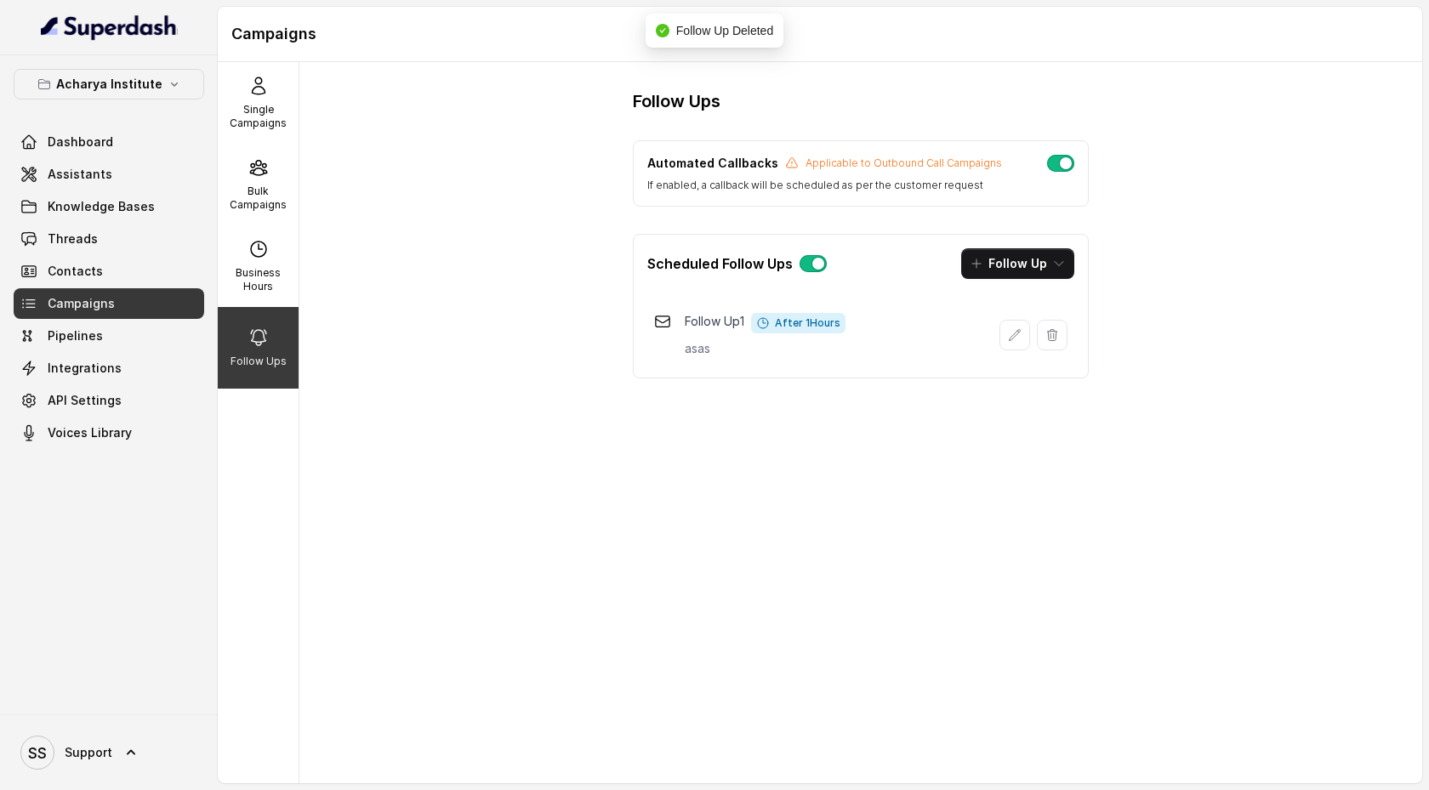
click at [1050, 336] on icon "button" at bounding box center [1053, 335] width 14 height 14
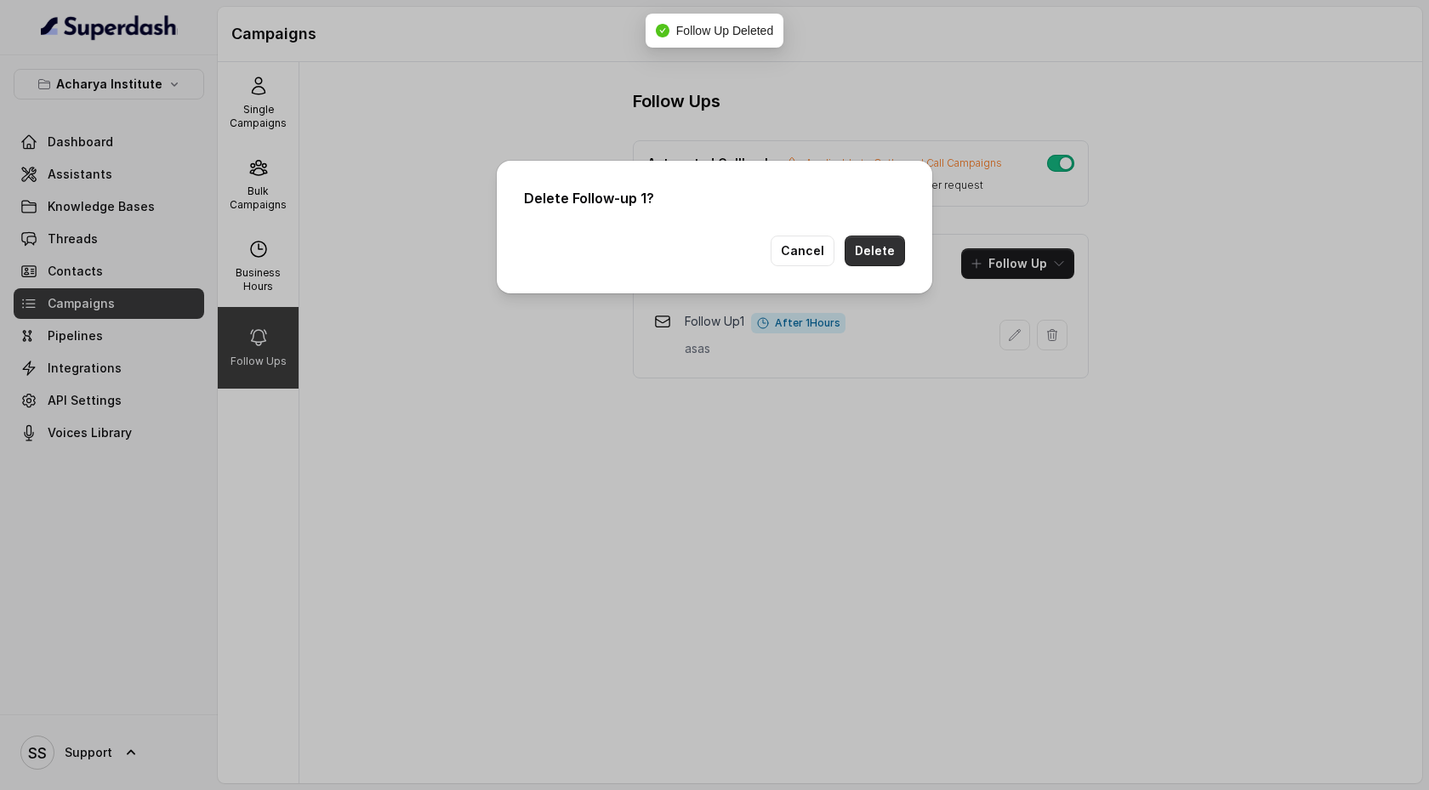
click at [887, 263] on button "Delete" at bounding box center [875, 251] width 60 height 31
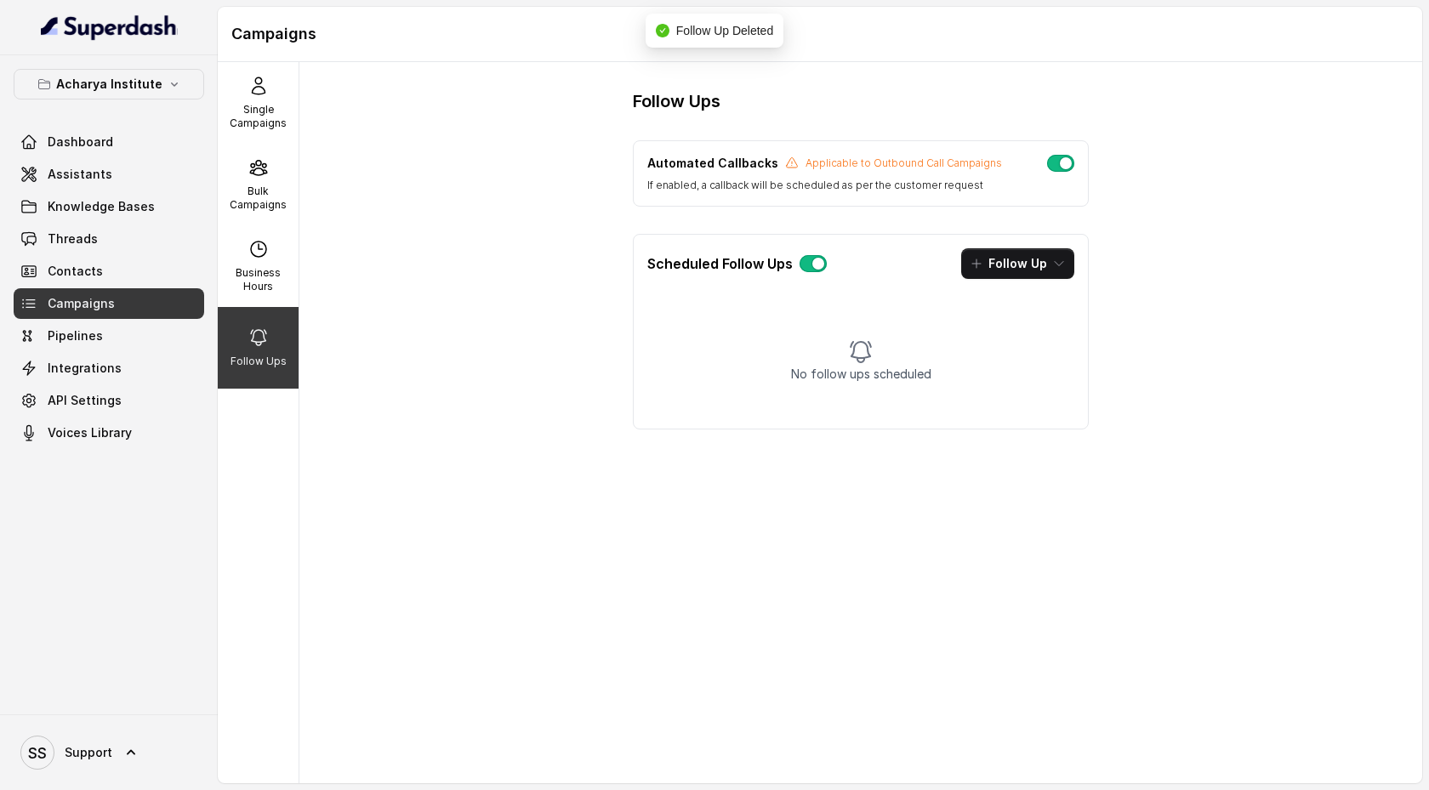
click at [815, 269] on button "button" at bounding box center [813, 263] width 27 height 17
click at [809, 269] on button "button" at bounding box center [813, 263] width 27 height 17
click at [1054, 266] on icon "button" at bounding box center [1059, 264] width 14 height 14
click at [1021, 345] on button "Call" at bounding box center [1020, 336] width 130 height 27
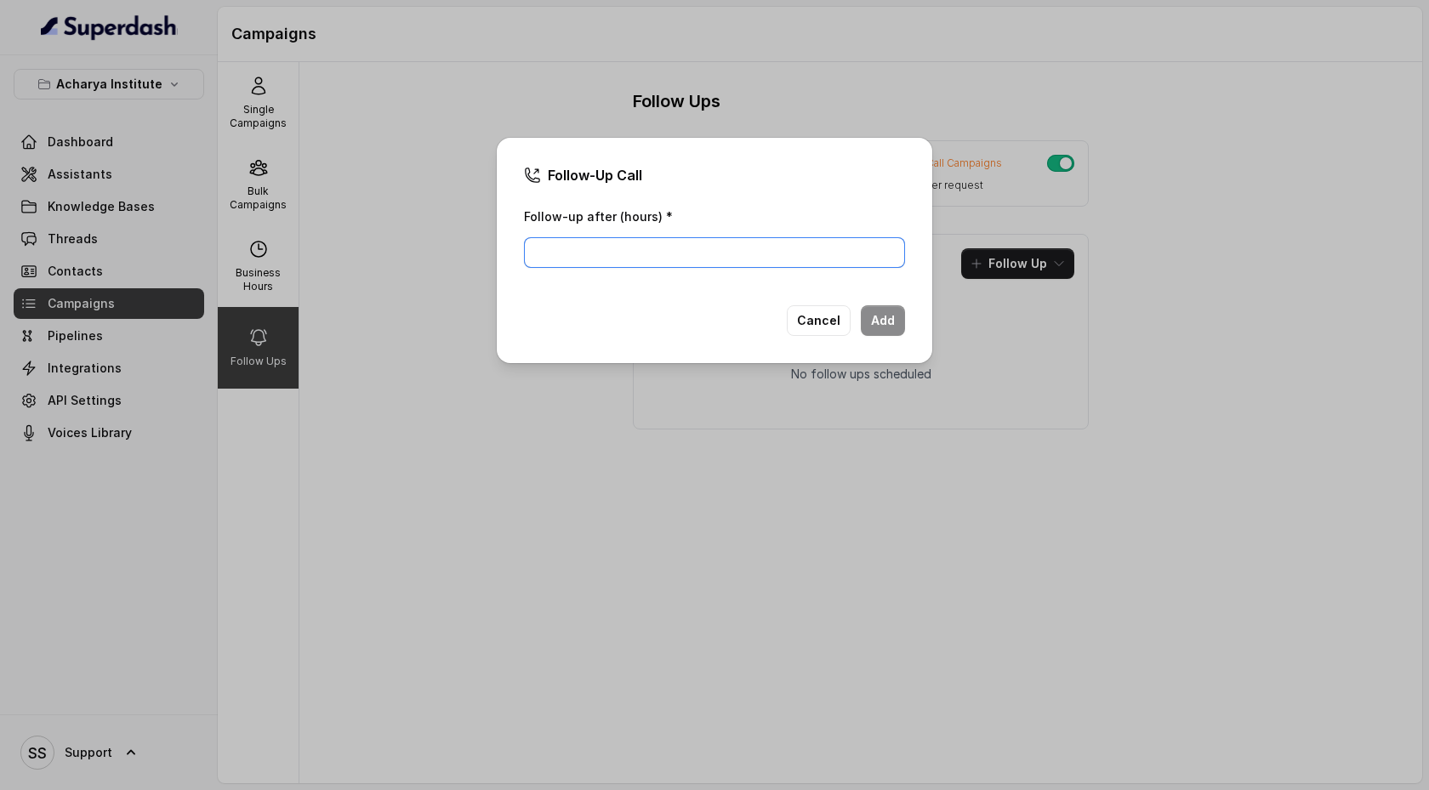
click at [760, 250] on input "Follow-up after (hours) *" at bounding box center [714, 252] width 381 height 31
type input "1"
click at [872, 324] on button "Add" at bounding box center [883, 320] width 44 height 31
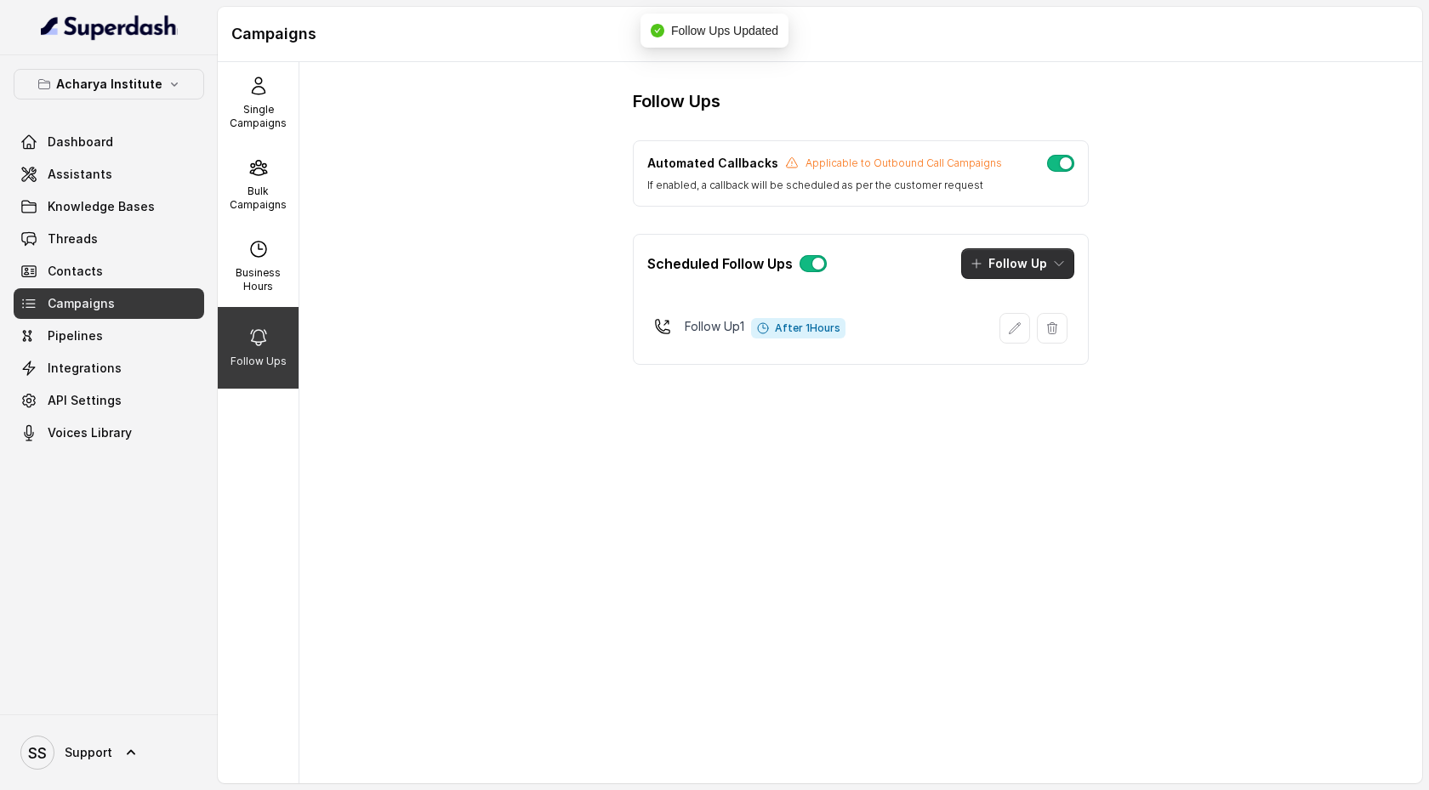
click at [1053, 270] on icon "button" at bounding box center [1059, 264] width 14 height 14
click at [1018, 334] on div "Call" at bounding box center [1006, 336] width 83 height 17
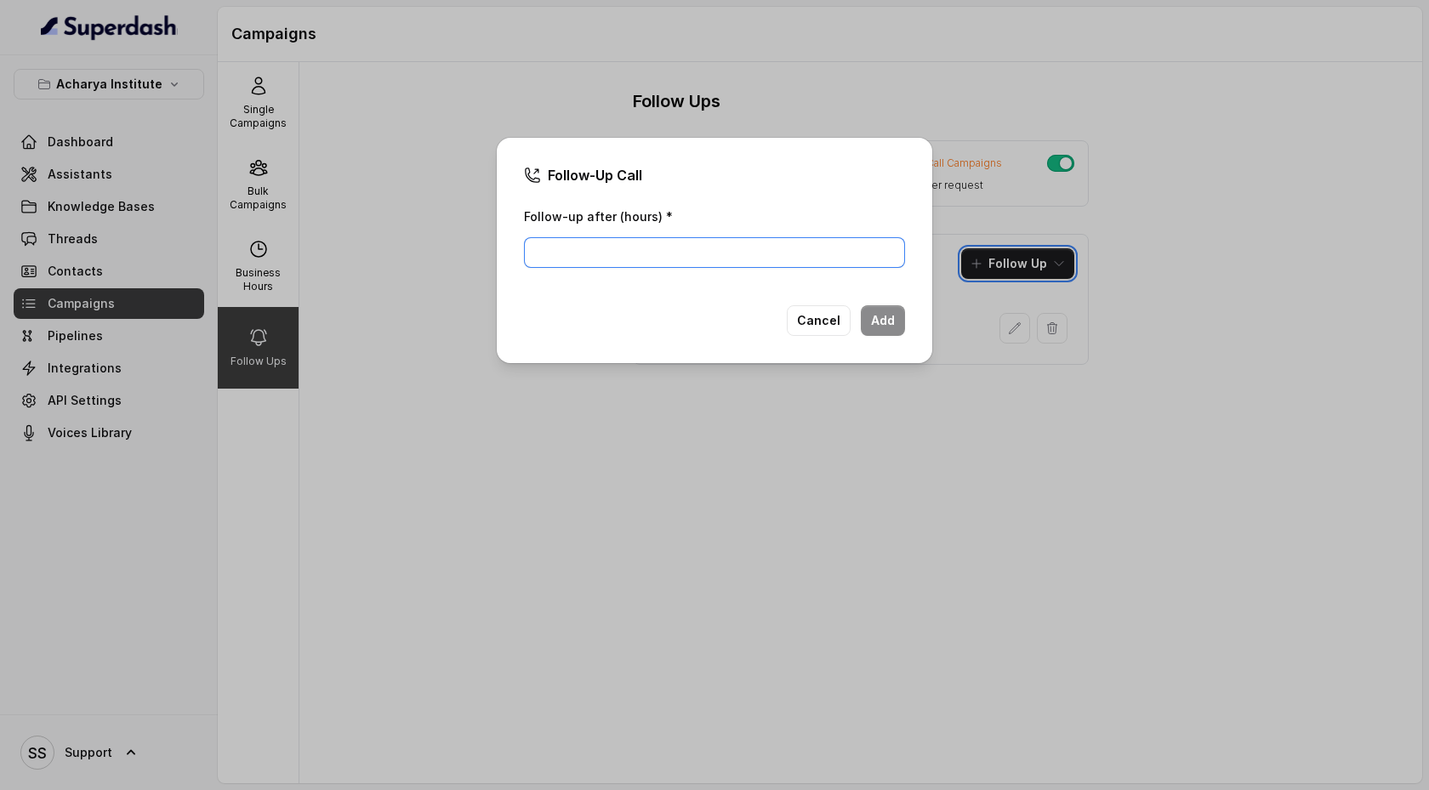
click at [813, 252] on input "Follow-up after (hours) *" at bounding box center [714, 252] width 381 height 31
type input "2"
click at [891, 328] on button "Add" at bounding box center [883, 320] width 44 height 31
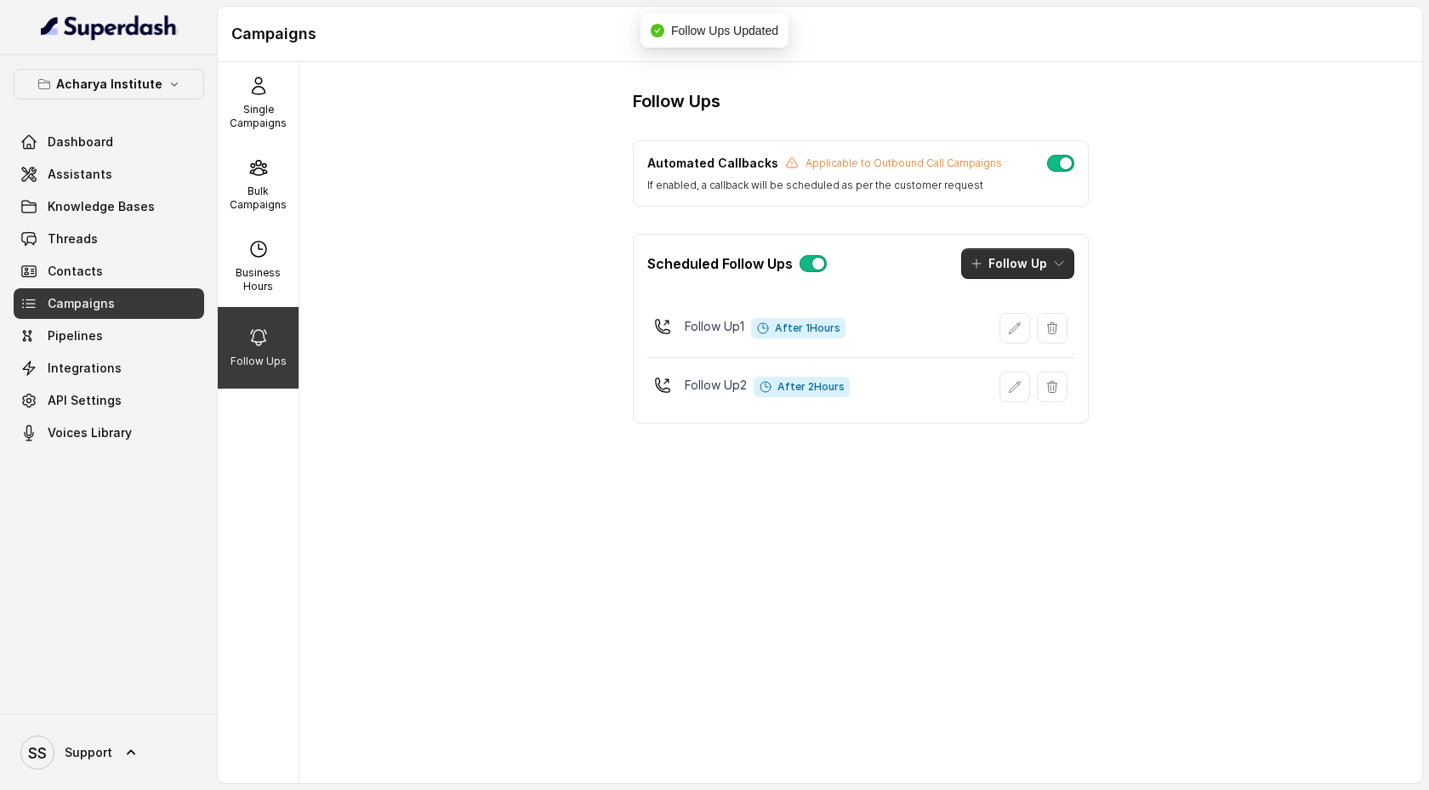
click at [1041, 264] on button "Follow Up" at bounding box center [1017, 263] width 113 height 31
click at [1033, 370] on p "Whatsapp" at bounding box center [1018, 370] width 59 height 17
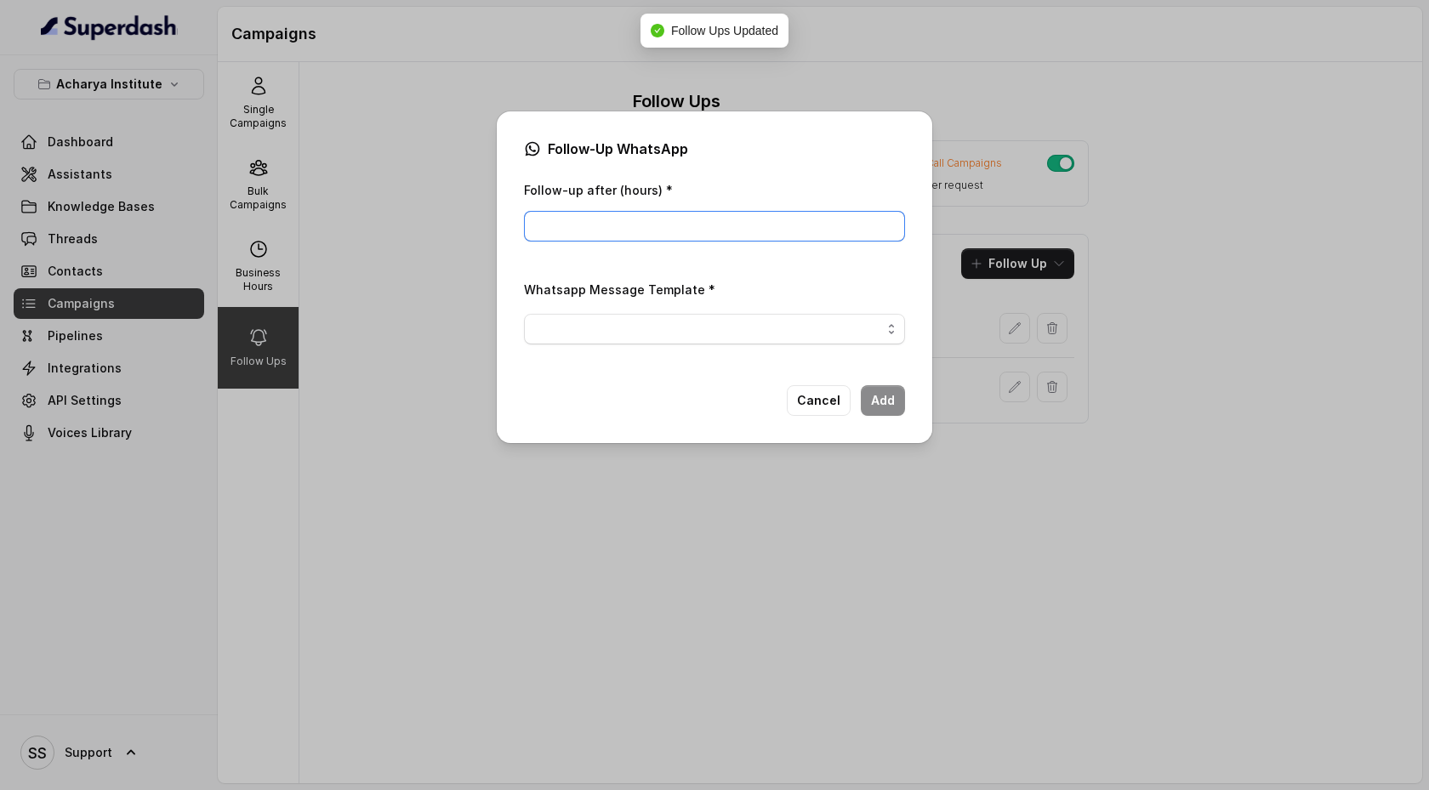
click at [724, 225] on input "Follow-up after (hours) *" at bounding box center [714, 226] width 381 height 31
type input "1"
click at [797, 328] on span "button" at bounding box center [714, 329] width 381 height 31
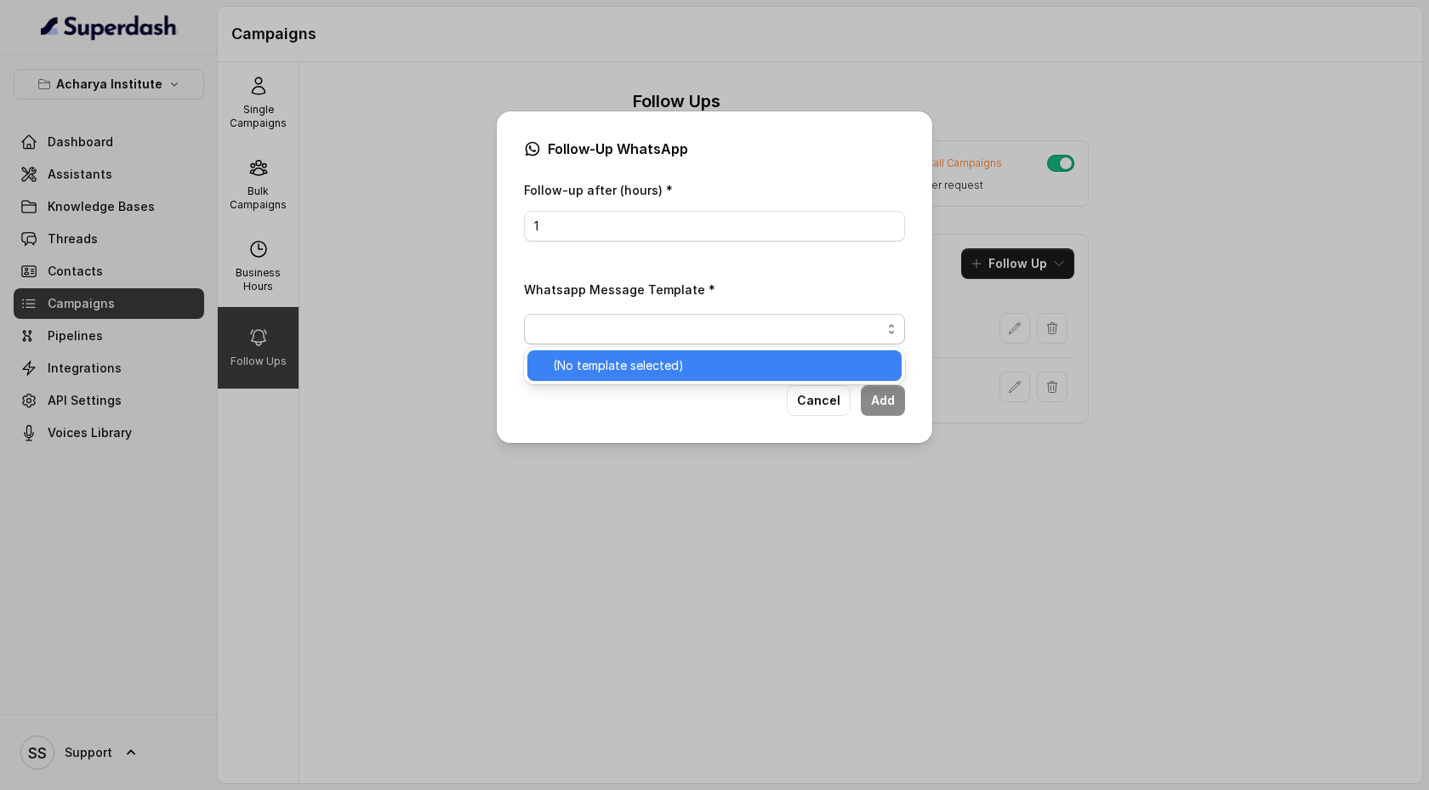
click at [834, 364] on span "(No template selected)" at bounding box center [722, 366] width 339 height 20
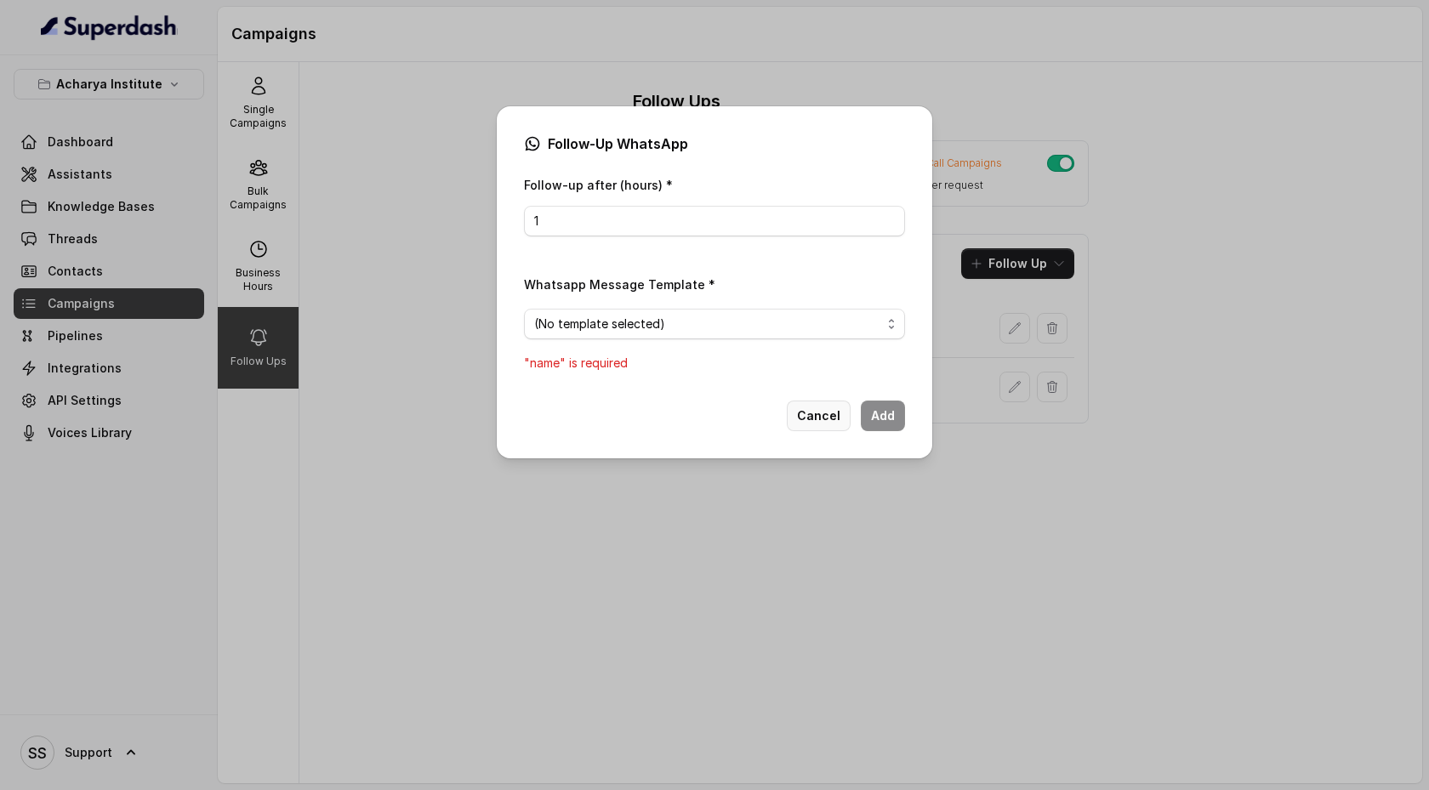
click at [830, 404] on button "Cancel" at bounding box center [819, 416] width 64 height 31
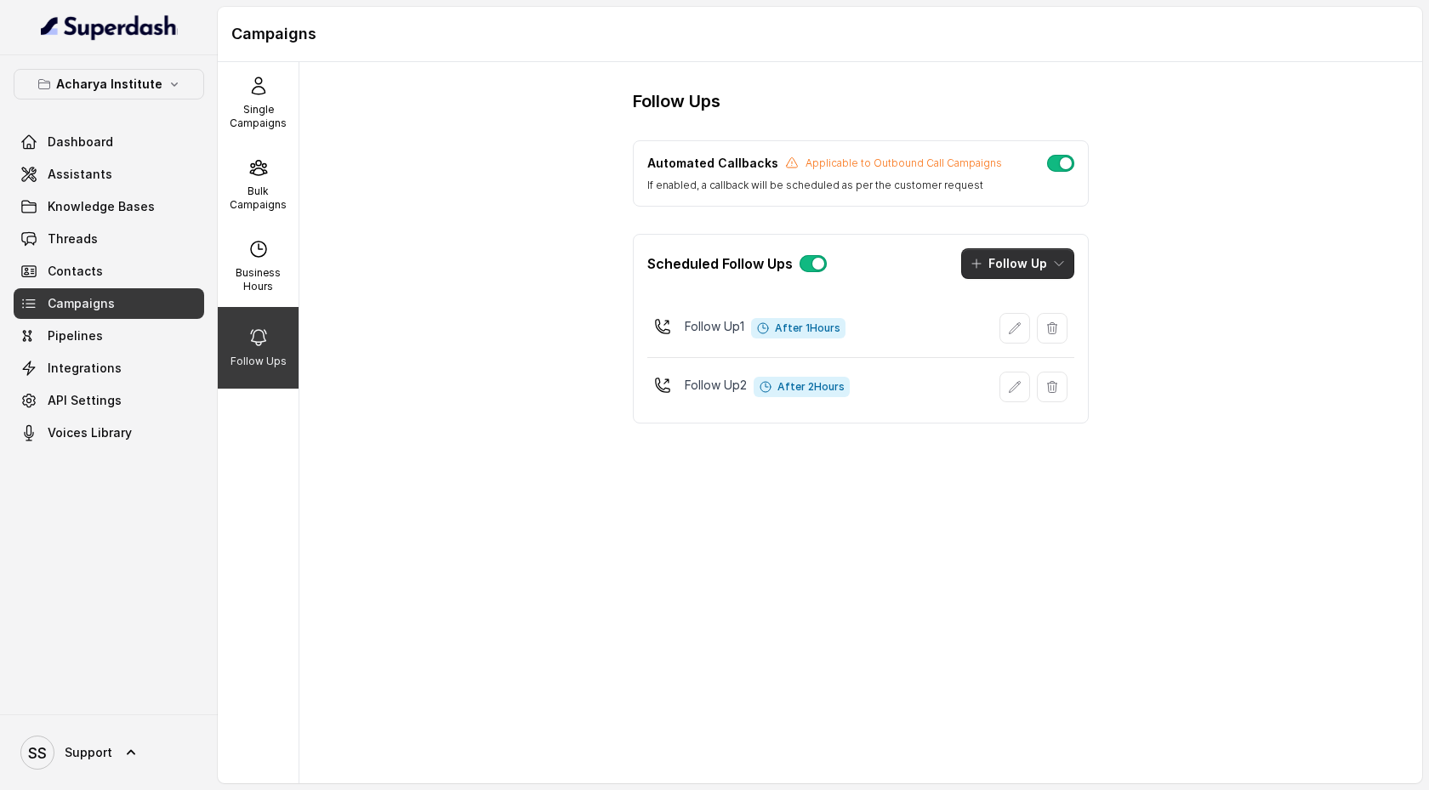
click at [1032, 262] on button "Follow Up" at bounding box center [1017, 263] width 113 height 31
click at [119, 374] on main "Campaigns Single Campaigns Bulk Campaigns Business Hours Follow Ups Follow Ups …" at bounding box center [714, 395] width 1429 height 790
click at [116, 374] on link "Integrations" at bounding box center [109, 368] width 191 height 31
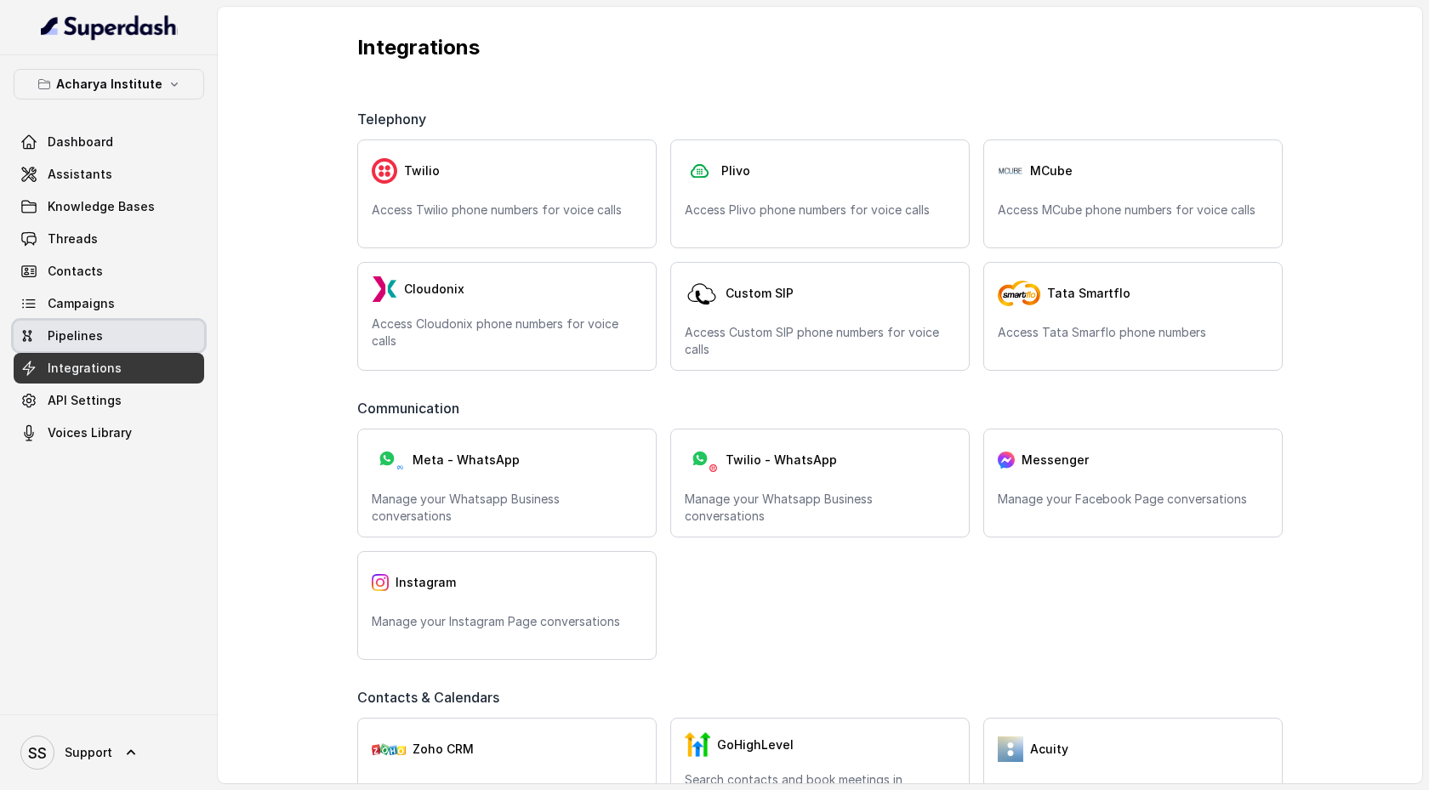
click at [97, 345] on link "Pipelines" at bounding box center [109, 336] width 191 height 31
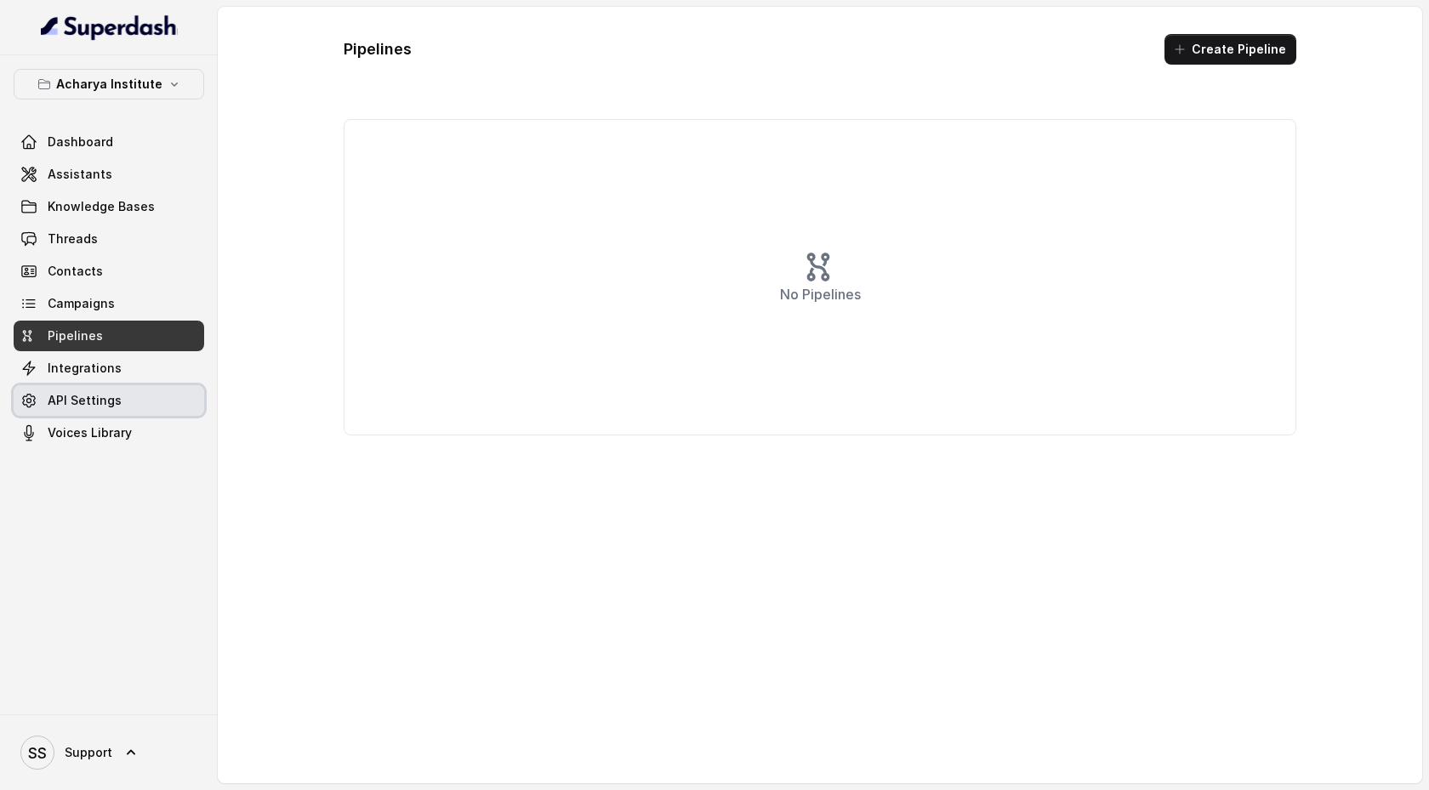
click at [105, 404] on span "API Settings" at bounding box center [85, 400] width 74 height 17
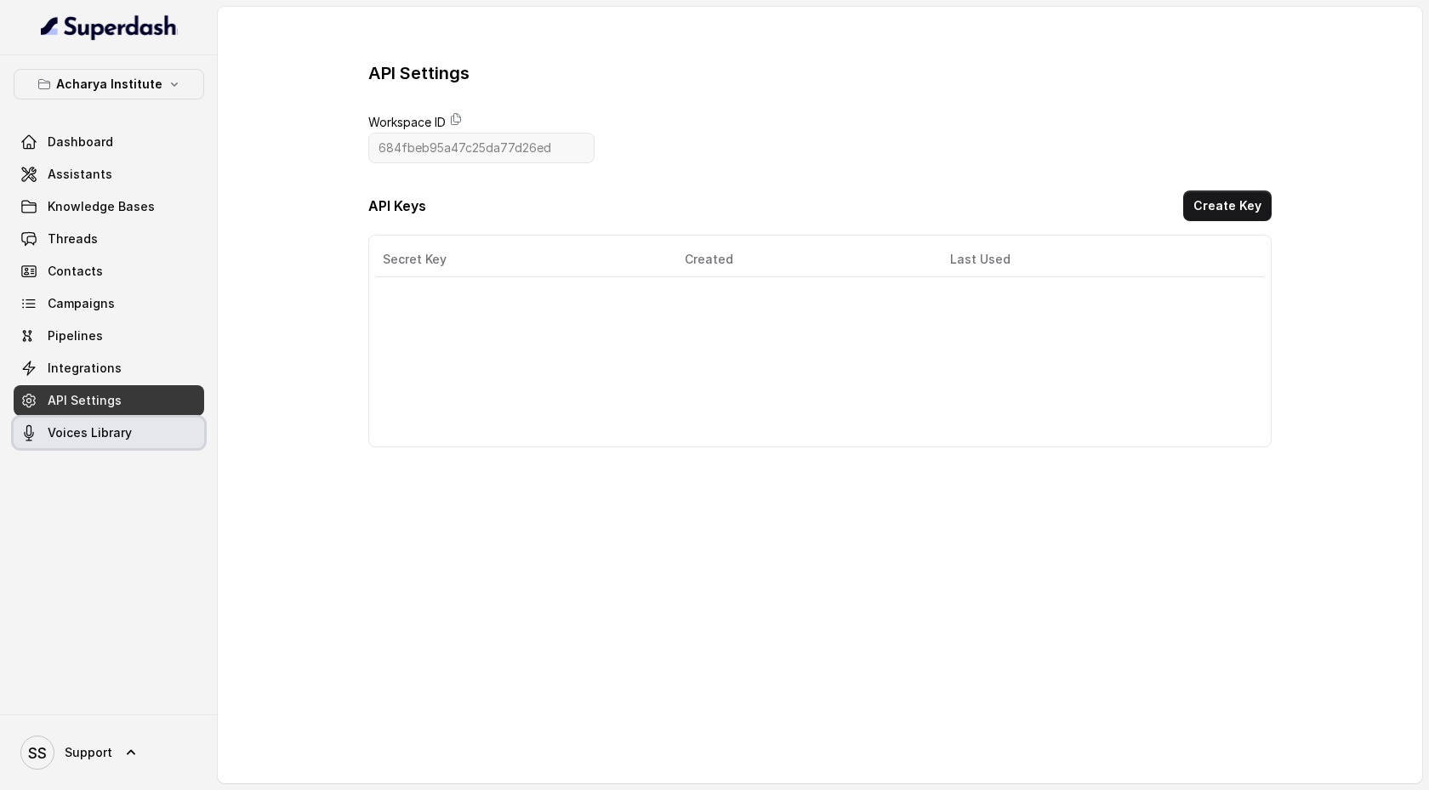
click at [120, 442] on link "Voices Library" at bounding box center [109, 433] width 191 height 31
